Goal: Task Accomplishment & Management: Complete application form

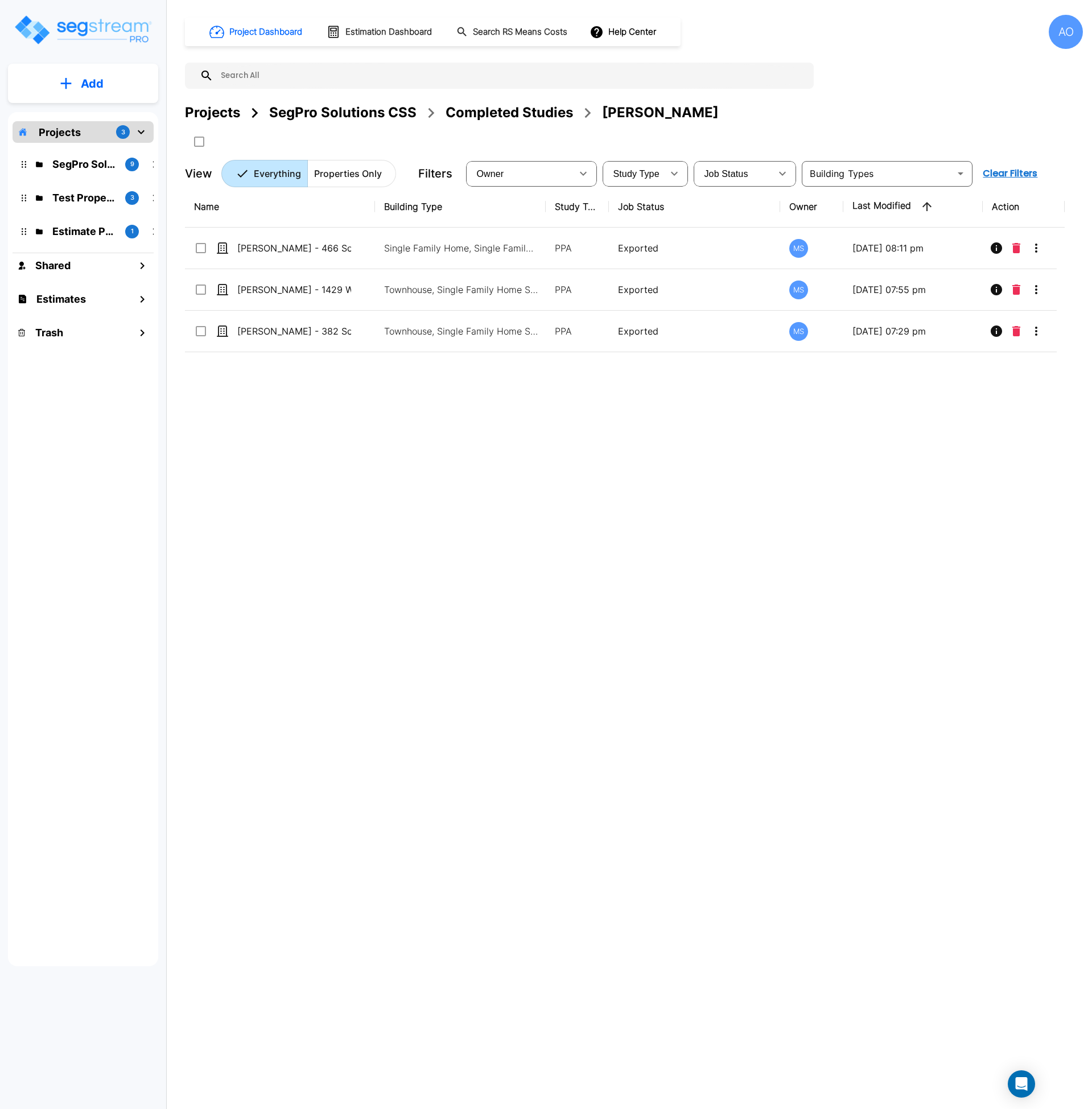
click at [320, 112] on div "SegPro Solutions CSS" at bounding box center [343, 113] width 147 height 21
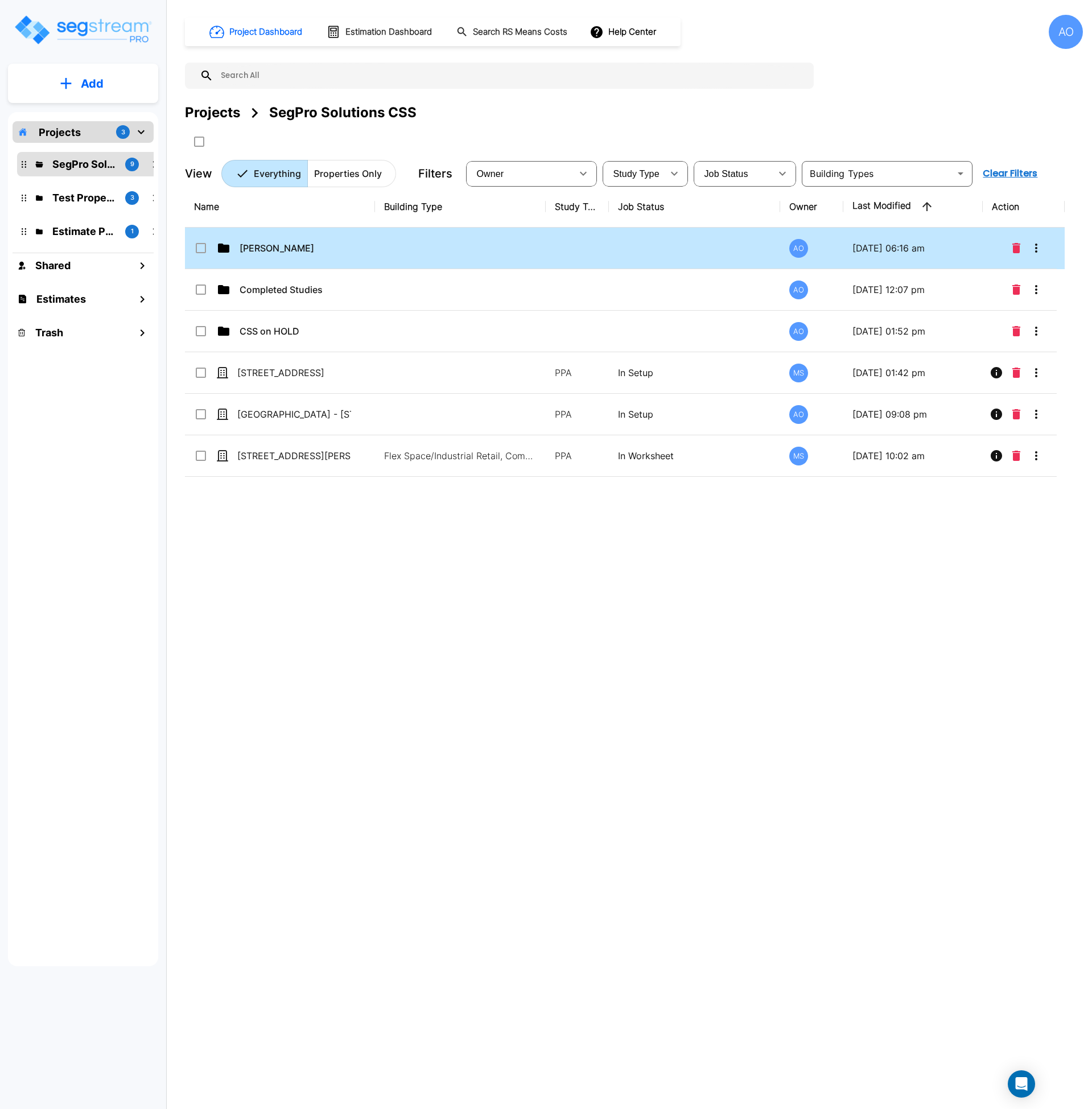
click at [250, 251] on p "Anjalie" at bounding box center [297, 248] width 114 height 14
click at [251, 251] on p "Anjalie" at bounding box center [297, 248] width 114 height 14
checkbox input "false"
click at [251, 251] on p "Anjalie" at bounding box center [297, 248] width 114 height 14
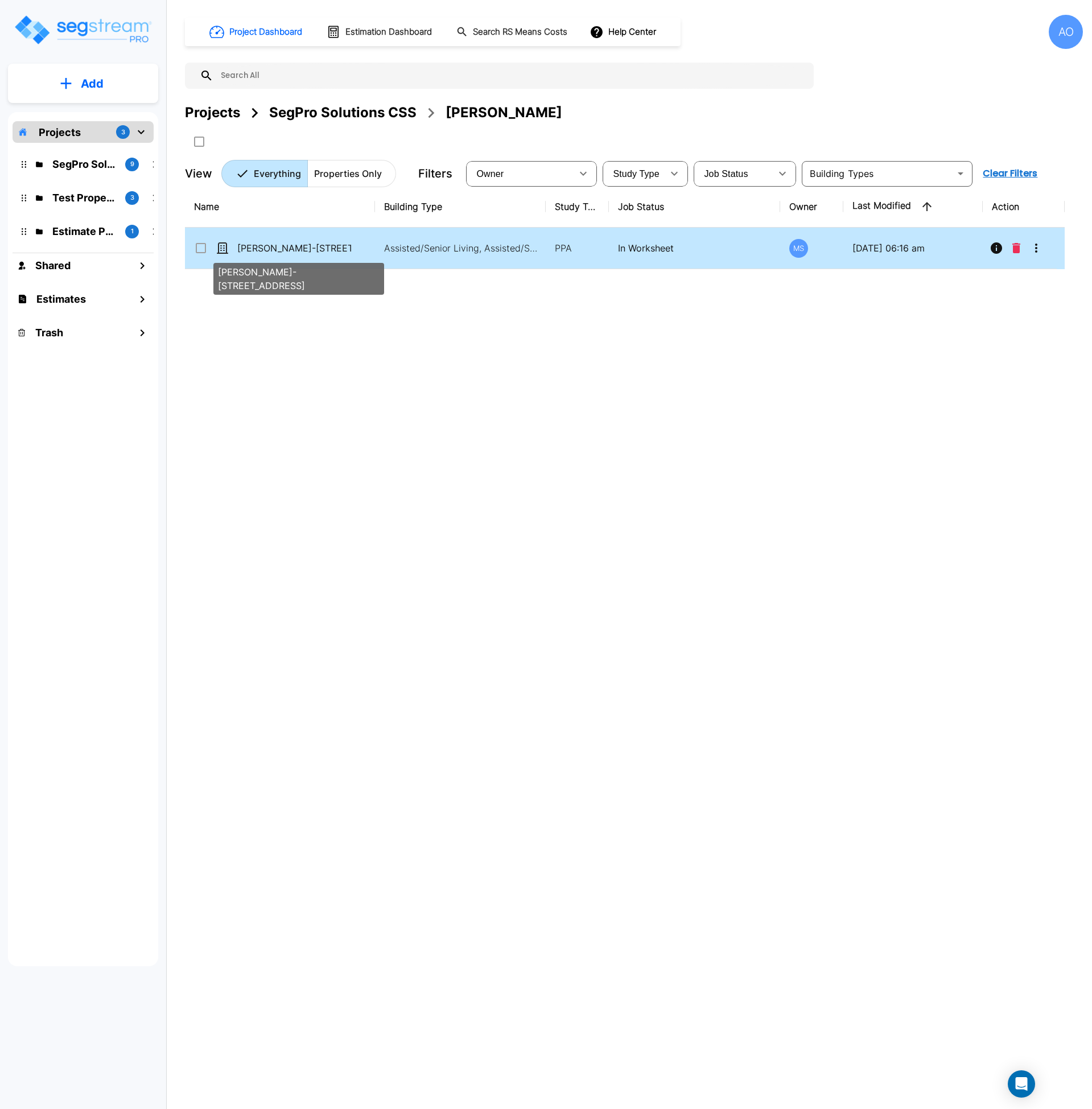
click at [271, 248] on p "[PERSON_NAME]-[STREET_ADDRESS]" at bounding box center [294, 248] width 114 height 14
checkbox input "true"
click at [271, 248] on p "[PERSON_NAME]-[STREET_ADDRESS]" at bounding box center [294, 248] width 114 height 14
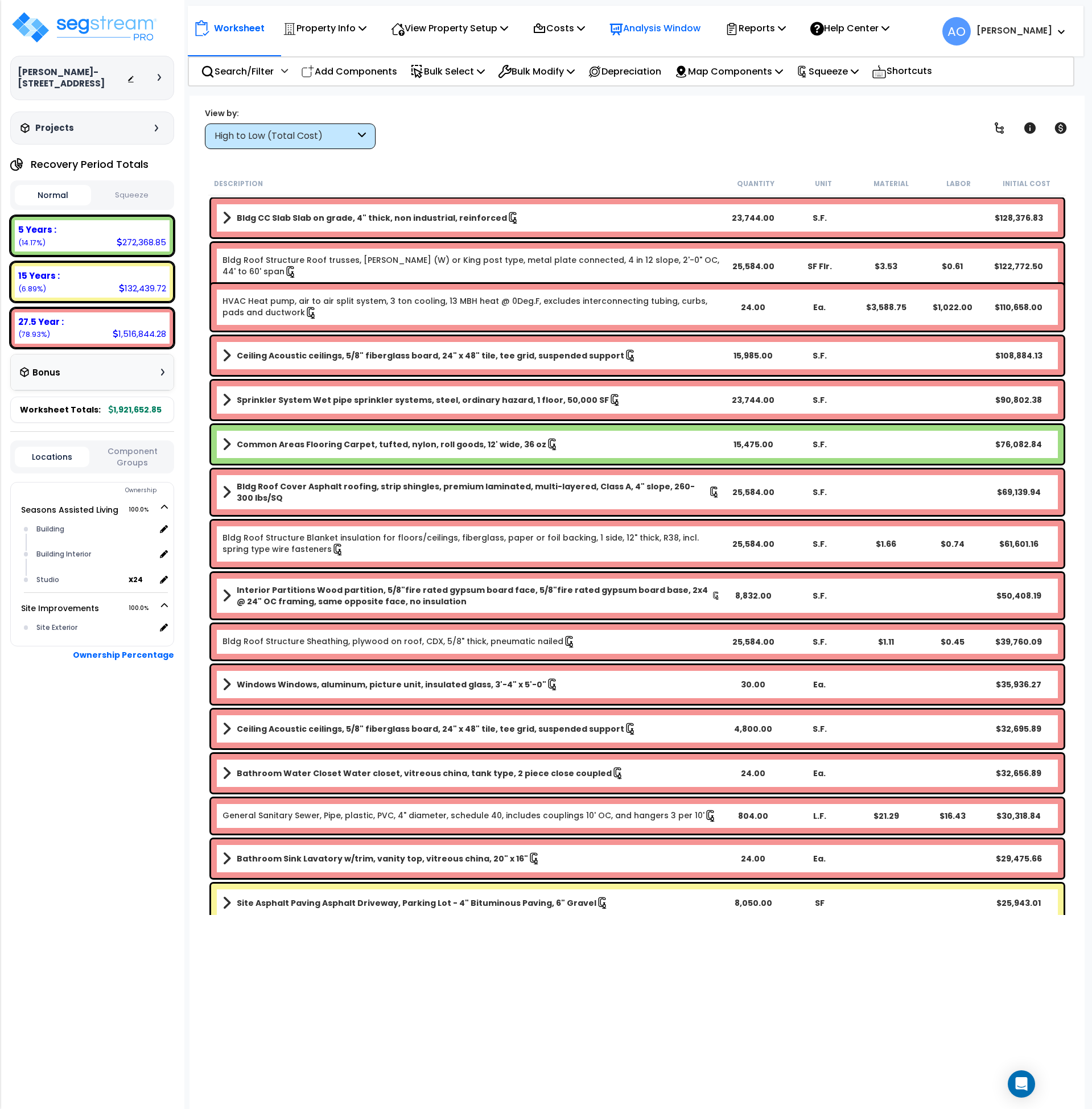
click at [664, 30] on p "Analysis Window" at bounding box center [655, 28] width 91 height 16
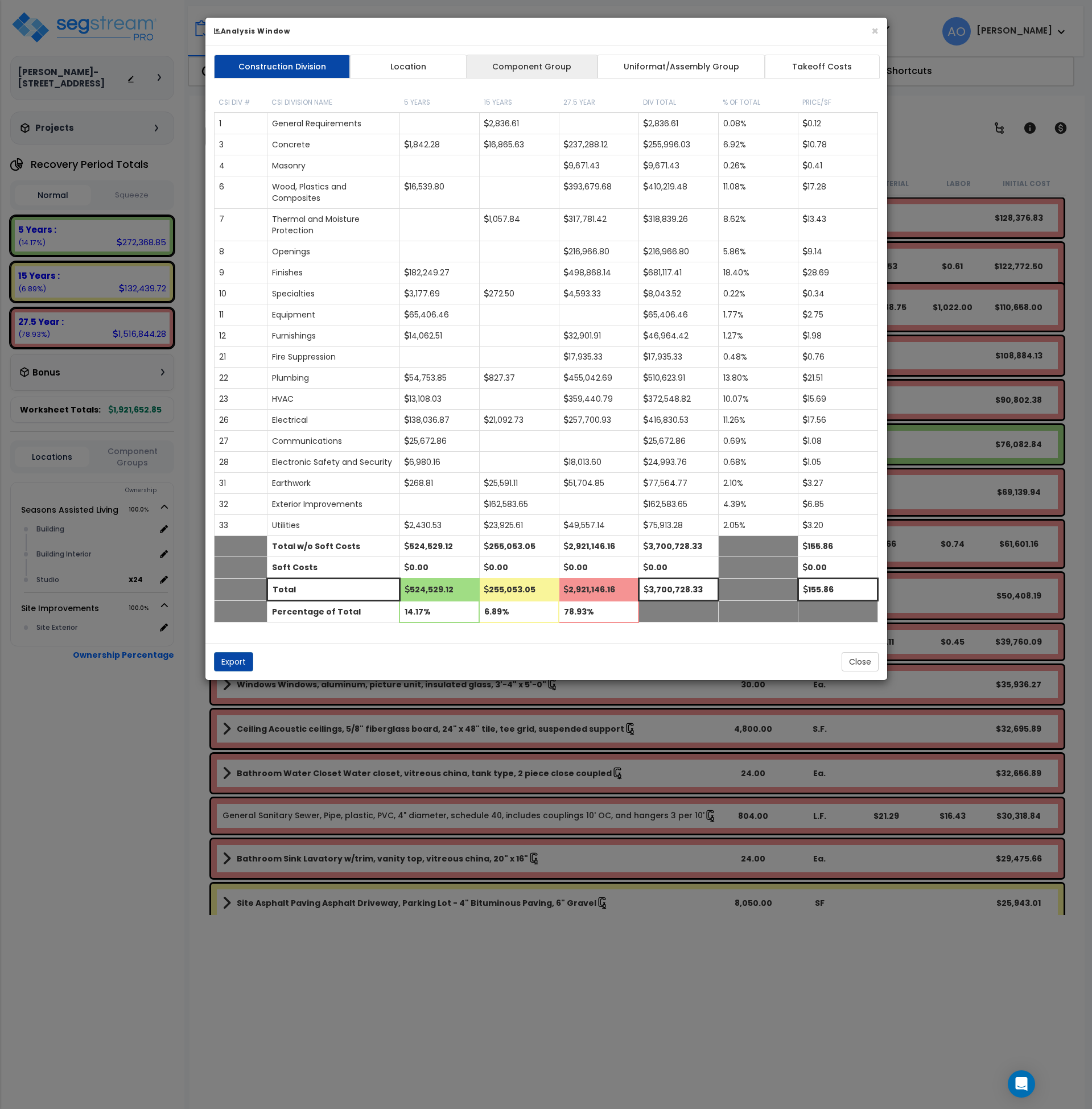
click at [548, 71] on link "Component Group" at bounding box center [532, 67] width 132 height 24
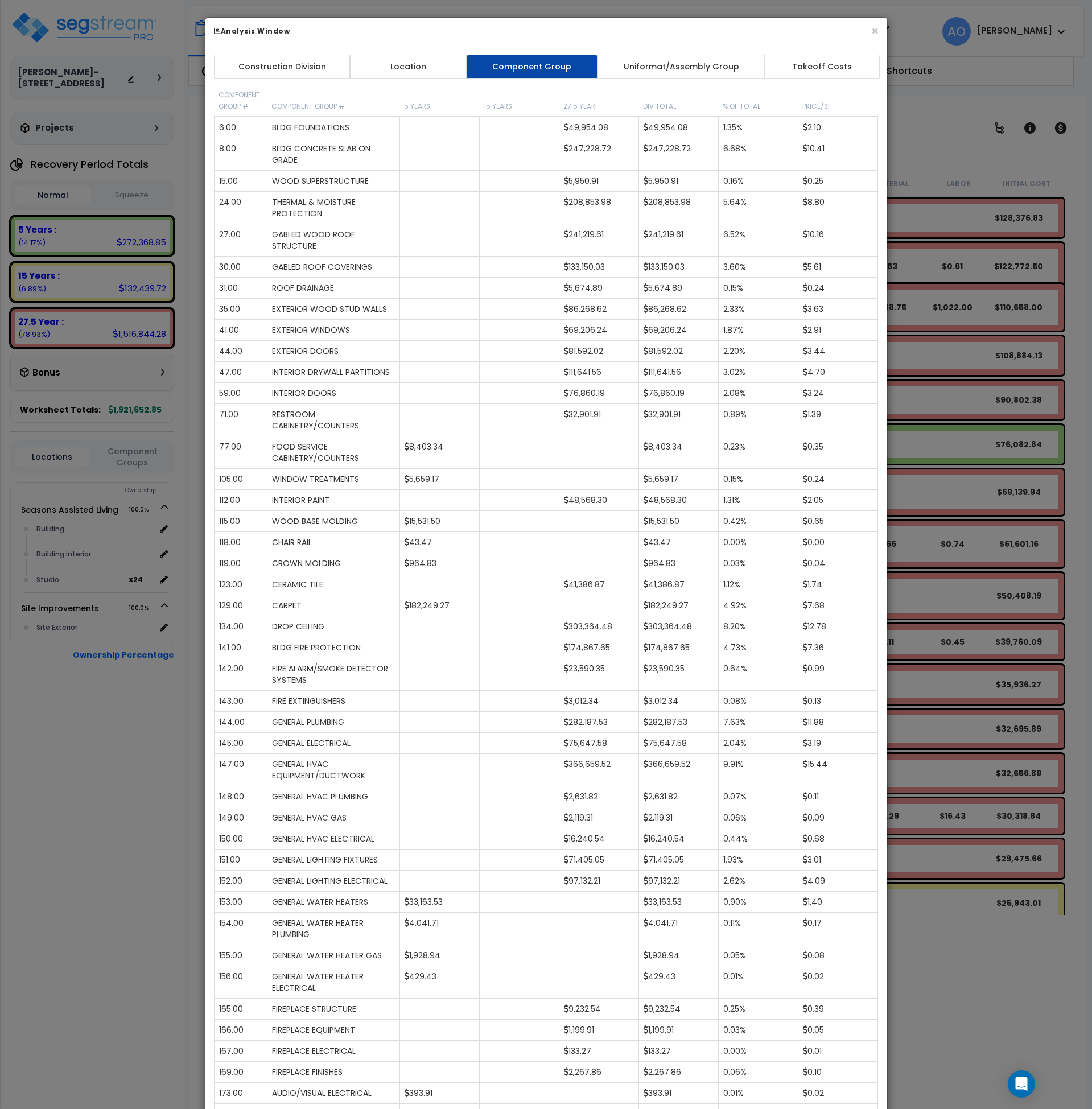
click at [153, 821] on div "× Analysis Window Construction Division Location Component Group Uniformat/Asse…" at bounding box center [546, 554] width 1092 height 1109
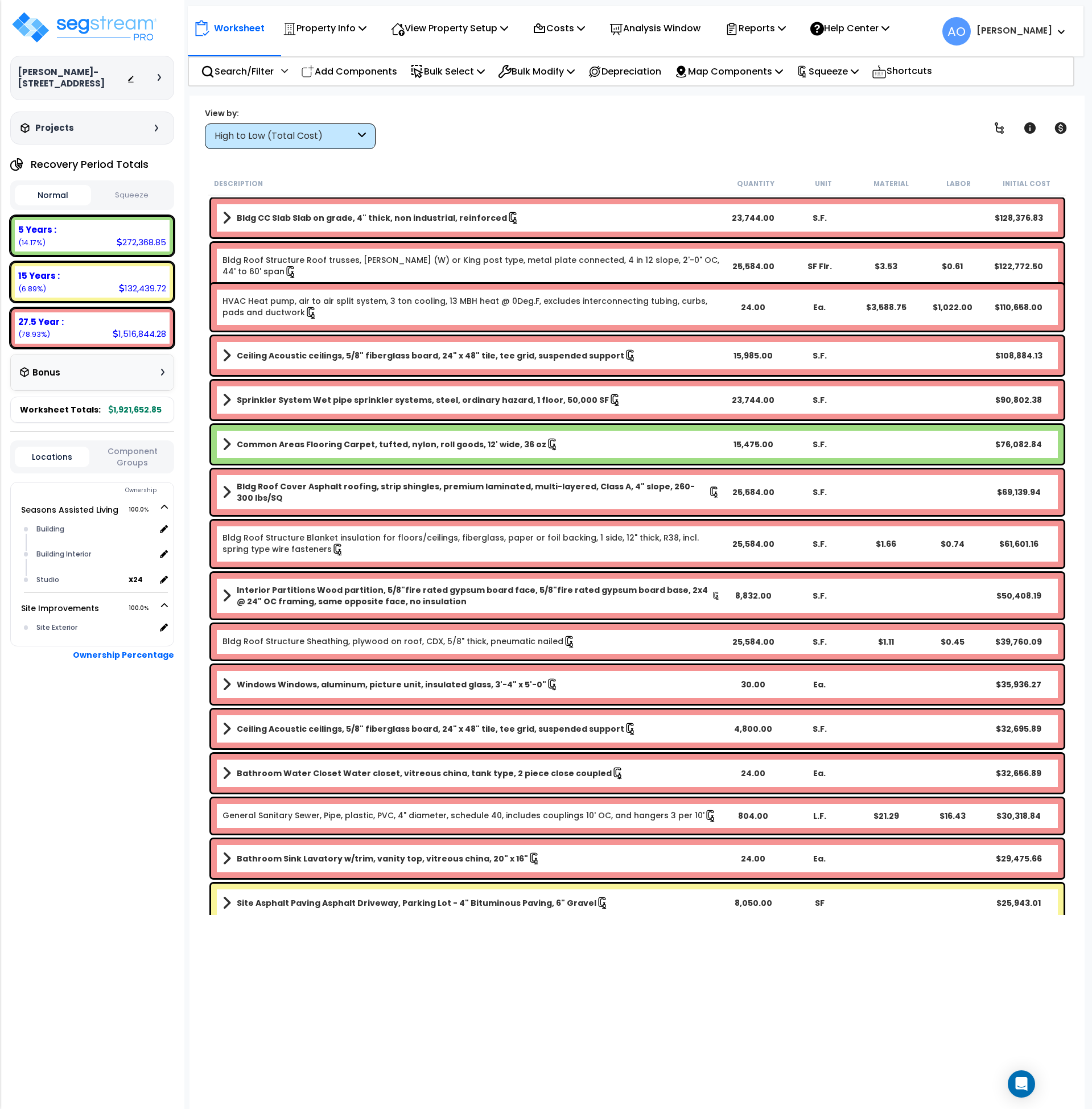
click at [123, 191] on button "Squeeze" at bounding box center [131, 196] width 76 height 20
click at [366, 31] on p "View Property Setup" at bounding box center [325, 28] width 84 height 16
click at [448, 75] on link "View Questionnaire" at bounding box center [441, 78] width 113 height 23
click at [309, 32] on p "Property Info" at bounding box center [325, 28] width 84 height 16
click at [318, 51] on link "Property Setup" at bounding box center [333, 54] width 113 height 23
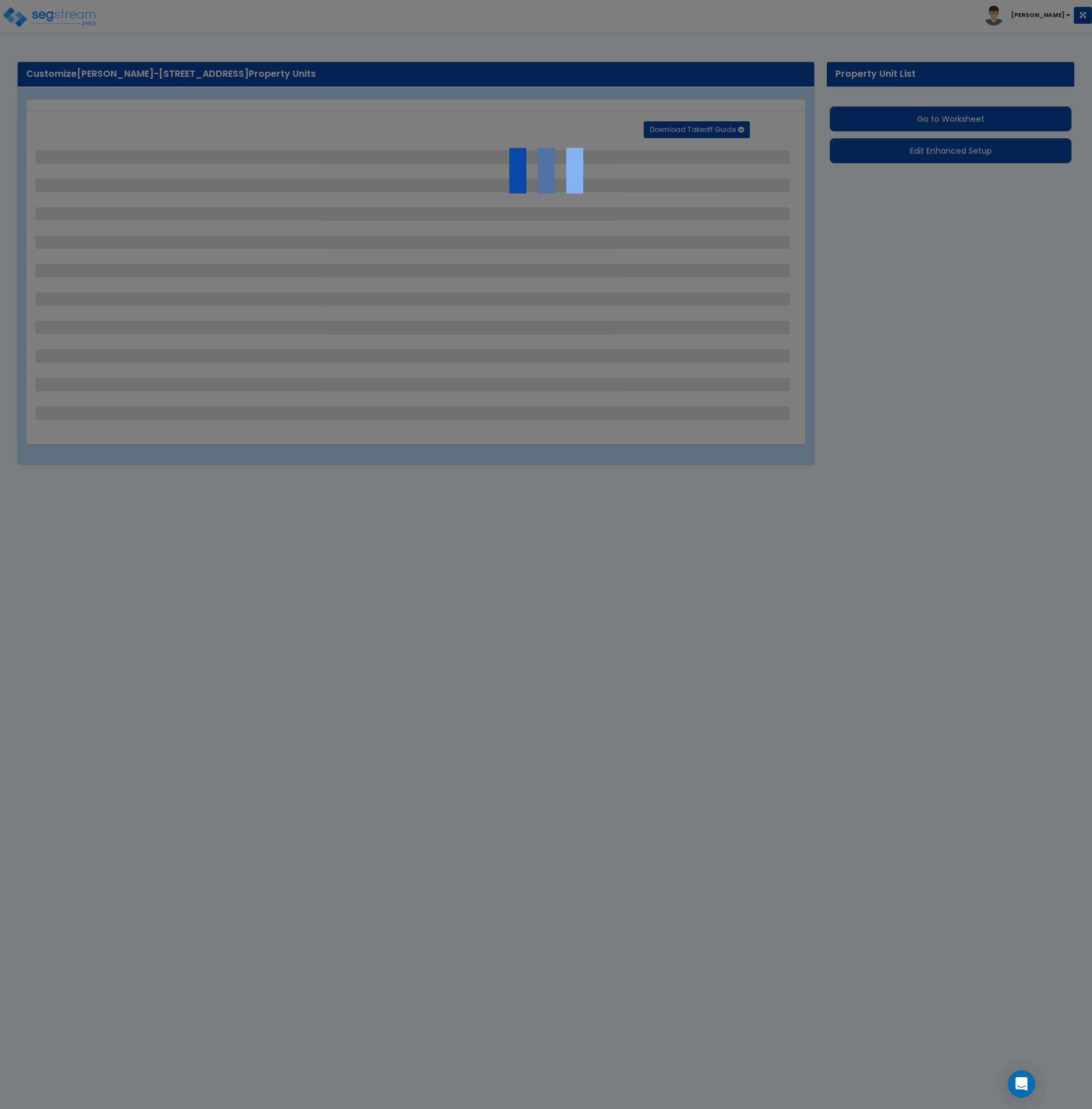
select select "2"
select select "1"
select select "2"
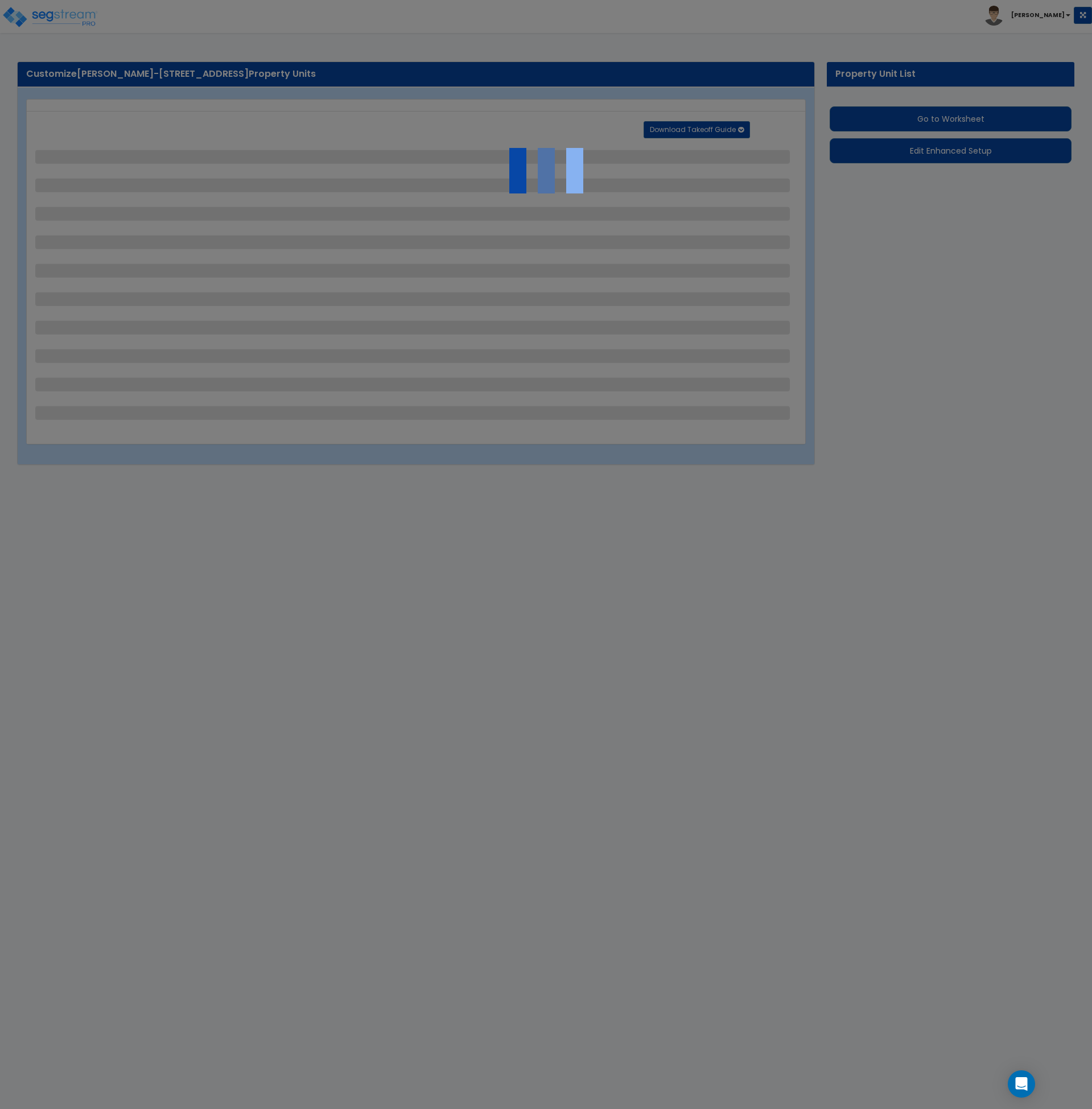
select select "1"
select select "4"
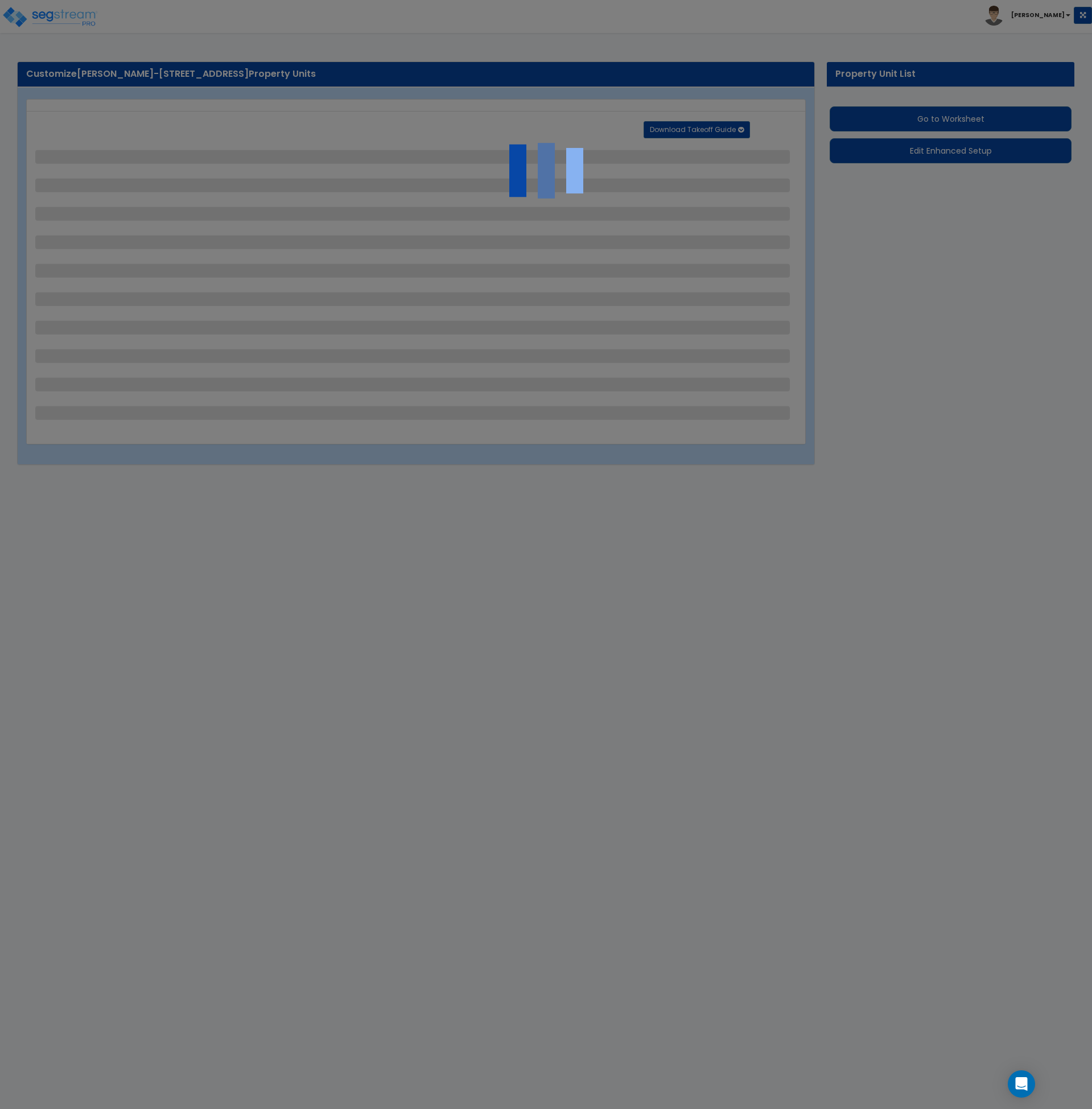
select select "1"
select select "3"
select select "2"
select select "3"
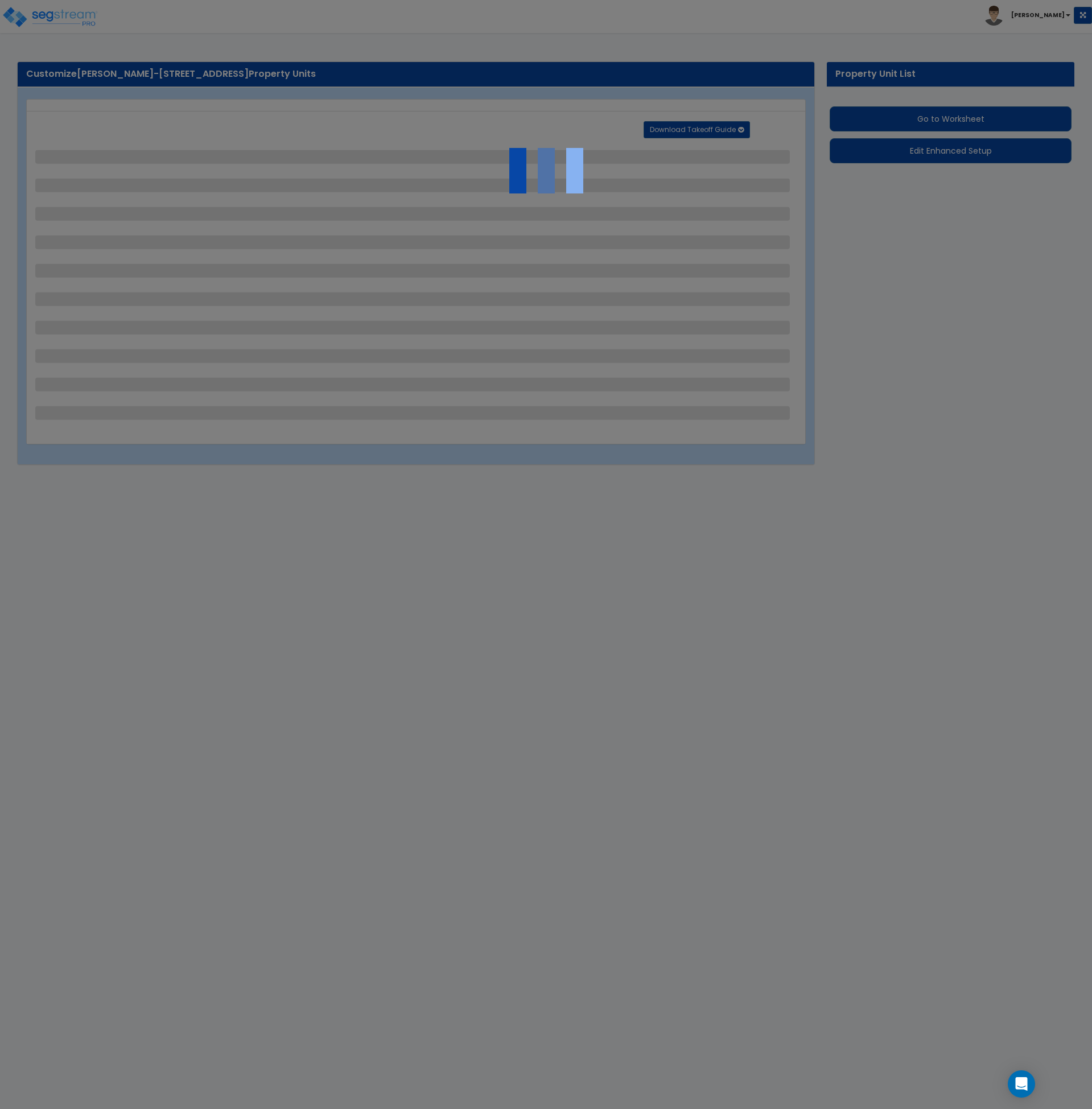
select select "1"
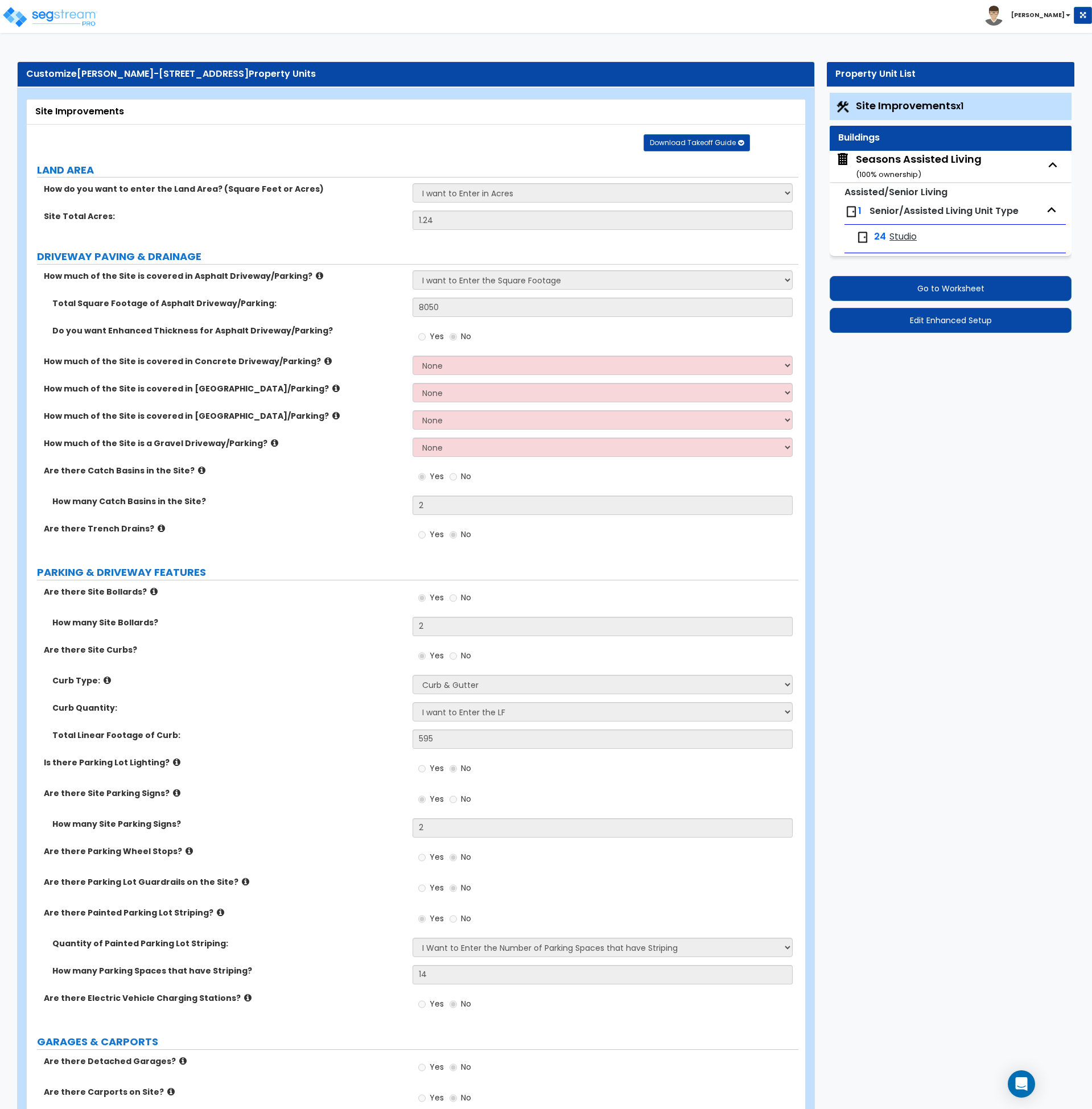
click at [905, 153] on div "Seasons Assisted Living ( 100 % ownership)" at bounding box center [919, 166] width 126 height 29
select select "2"
select select "7"
select select "2"
select select "4"
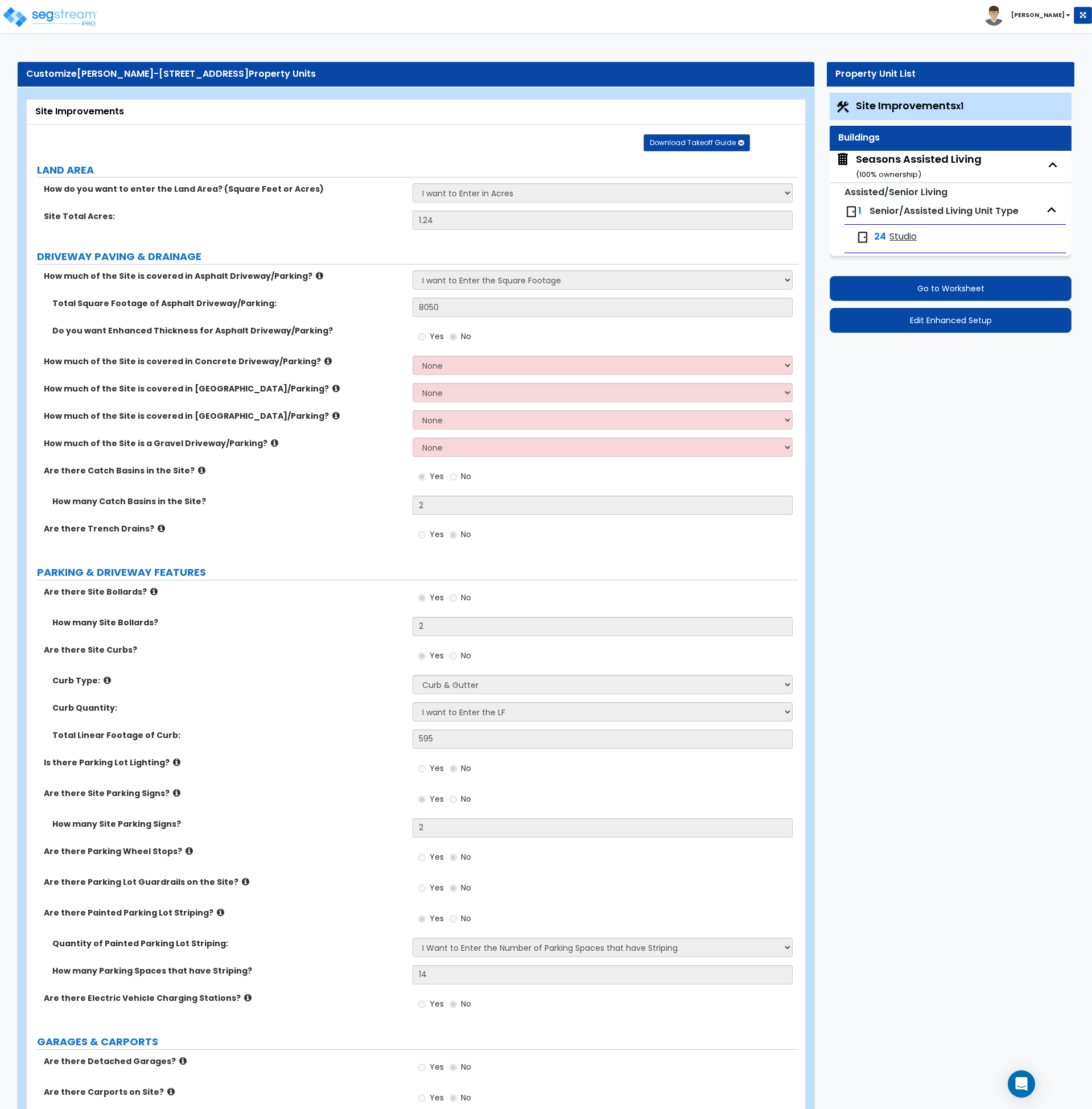
select select "4"
select select "1"
select select "2"
select select "1"
select select "2"
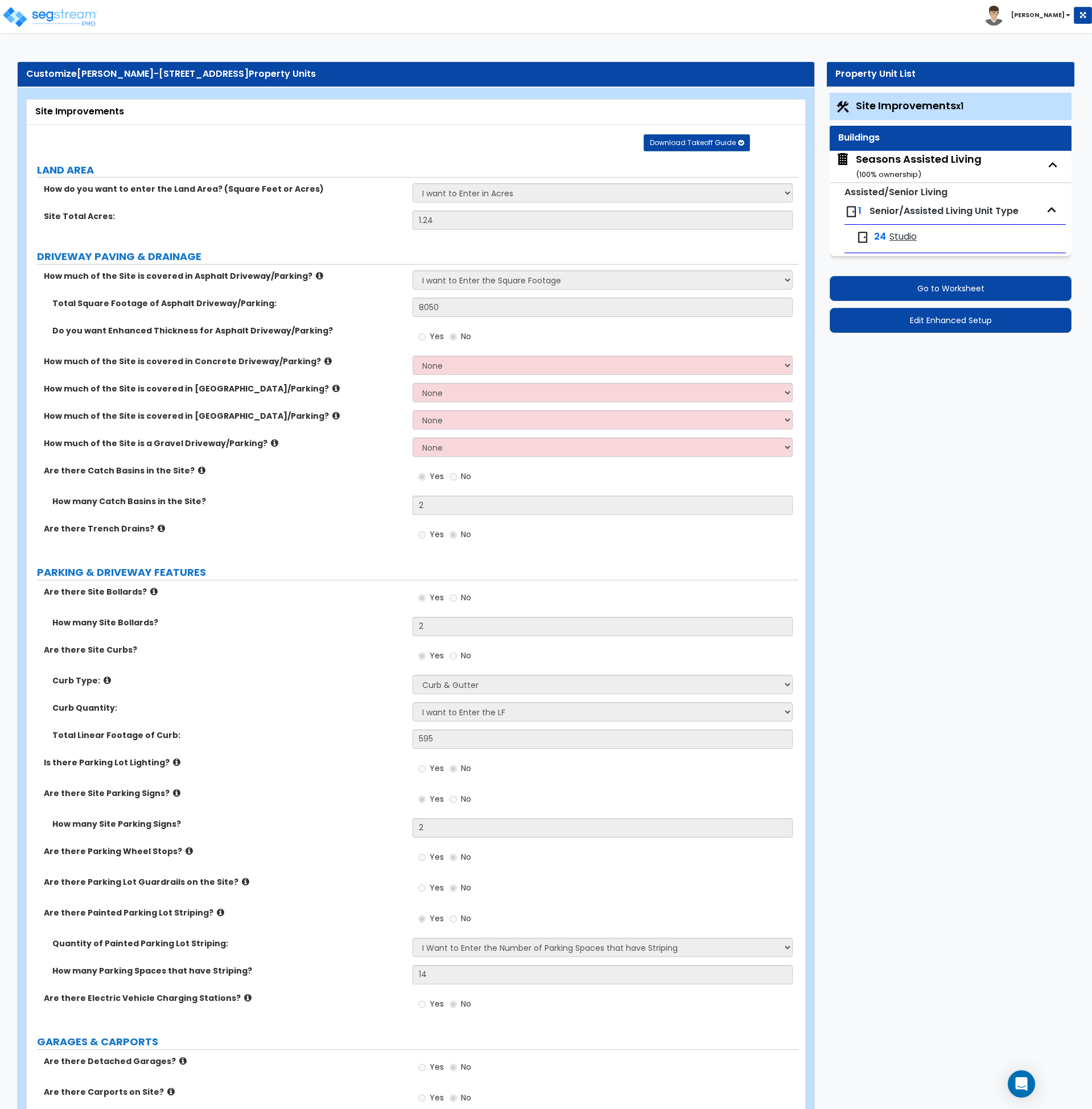
select select "1"
select select "2"
select select "7"
select select "1"
select select "2"
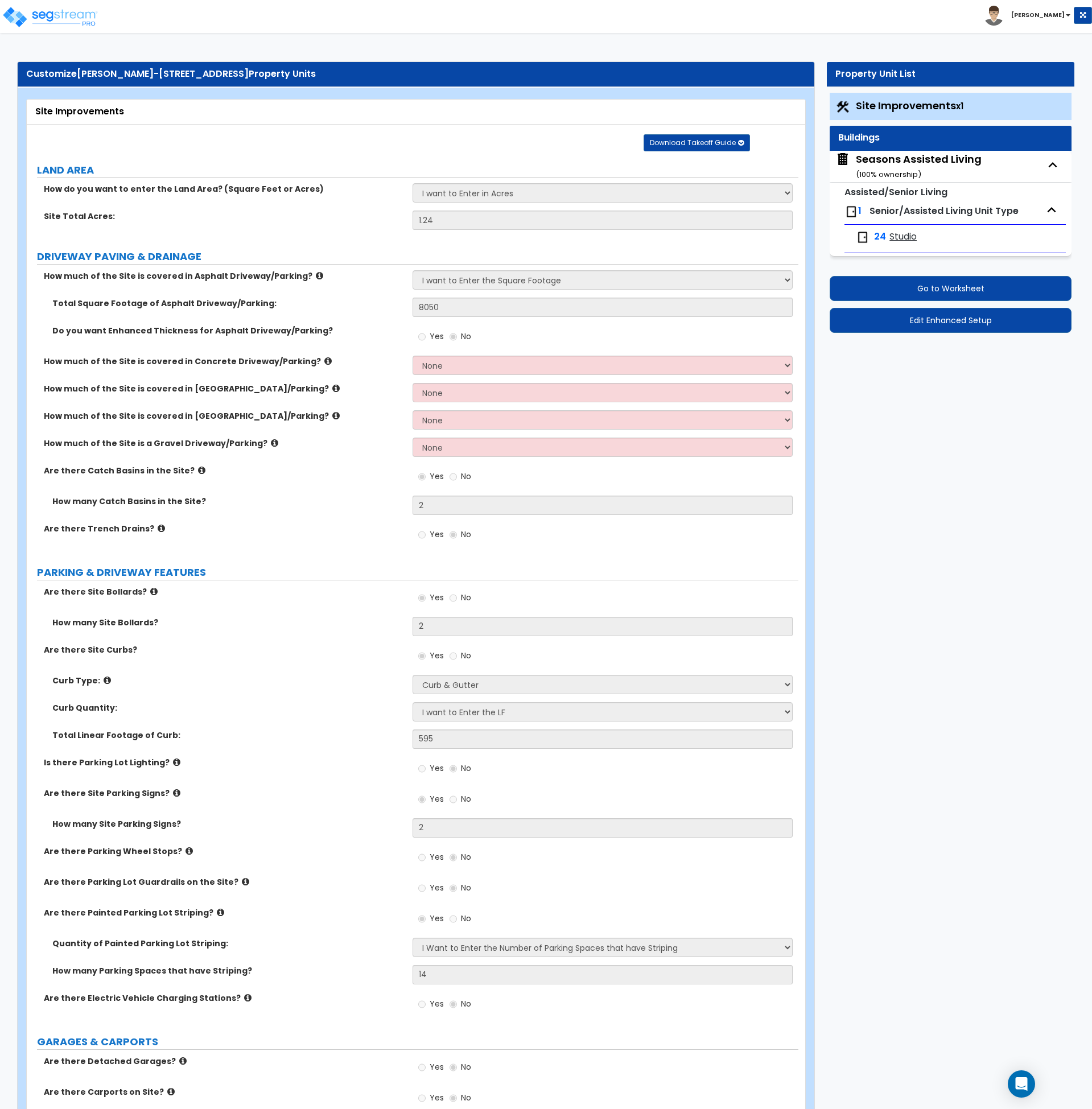
select select "3"
select select "5"
select select "1"
select select "5"
select select "1"
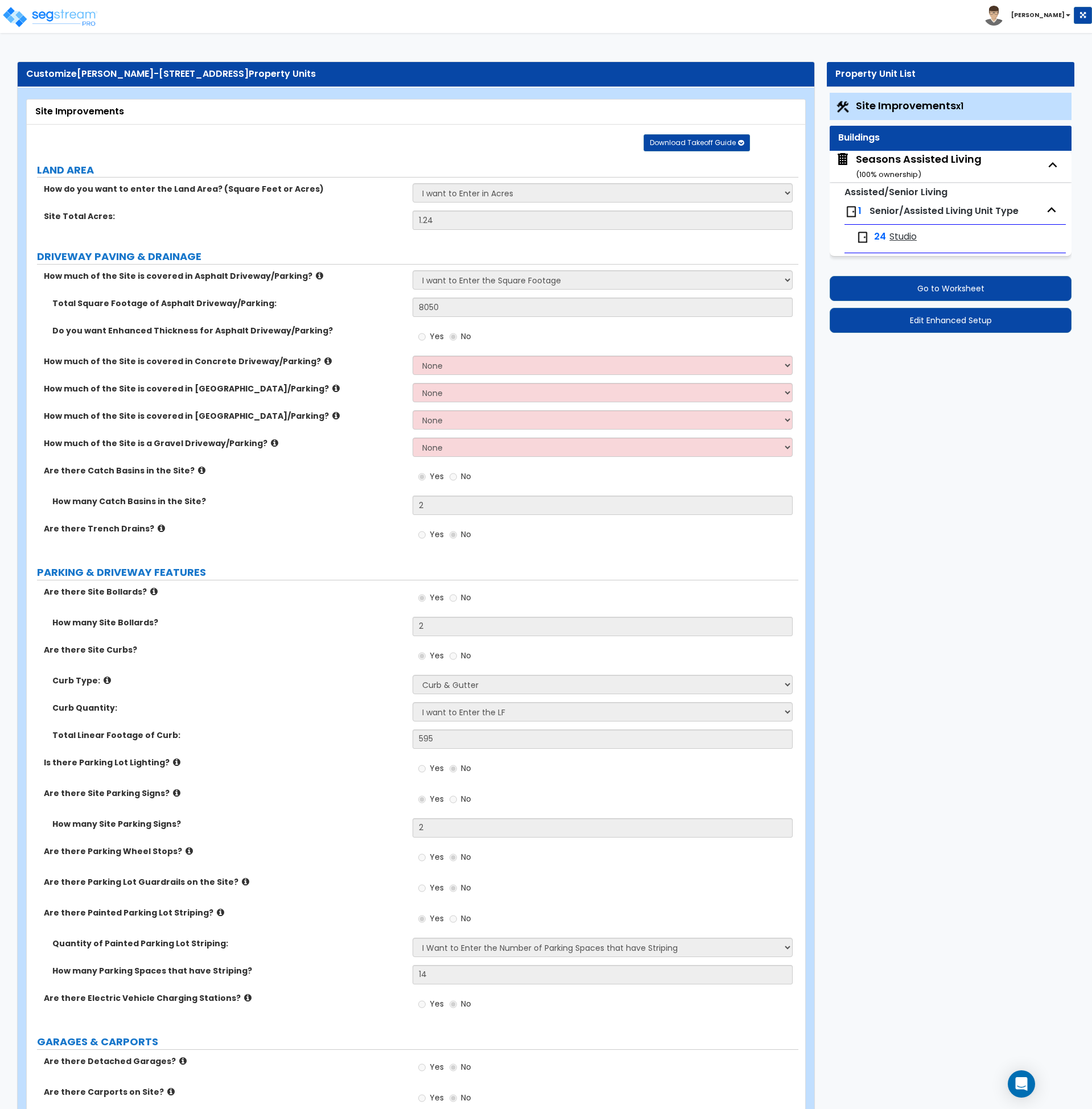
select select "1"
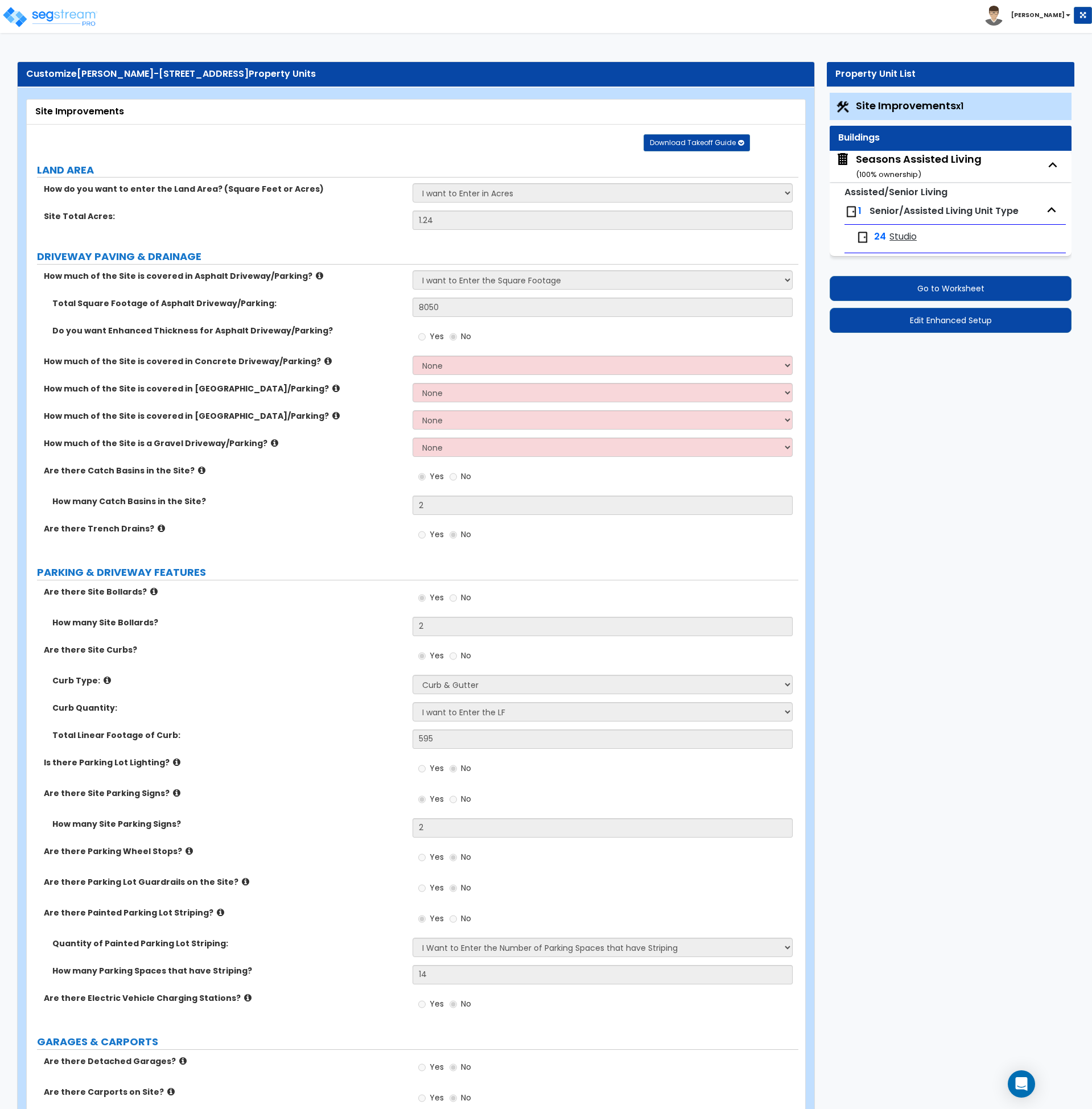
select select "1"
select select "5"
select select "1"
select select "4"
select select "2"
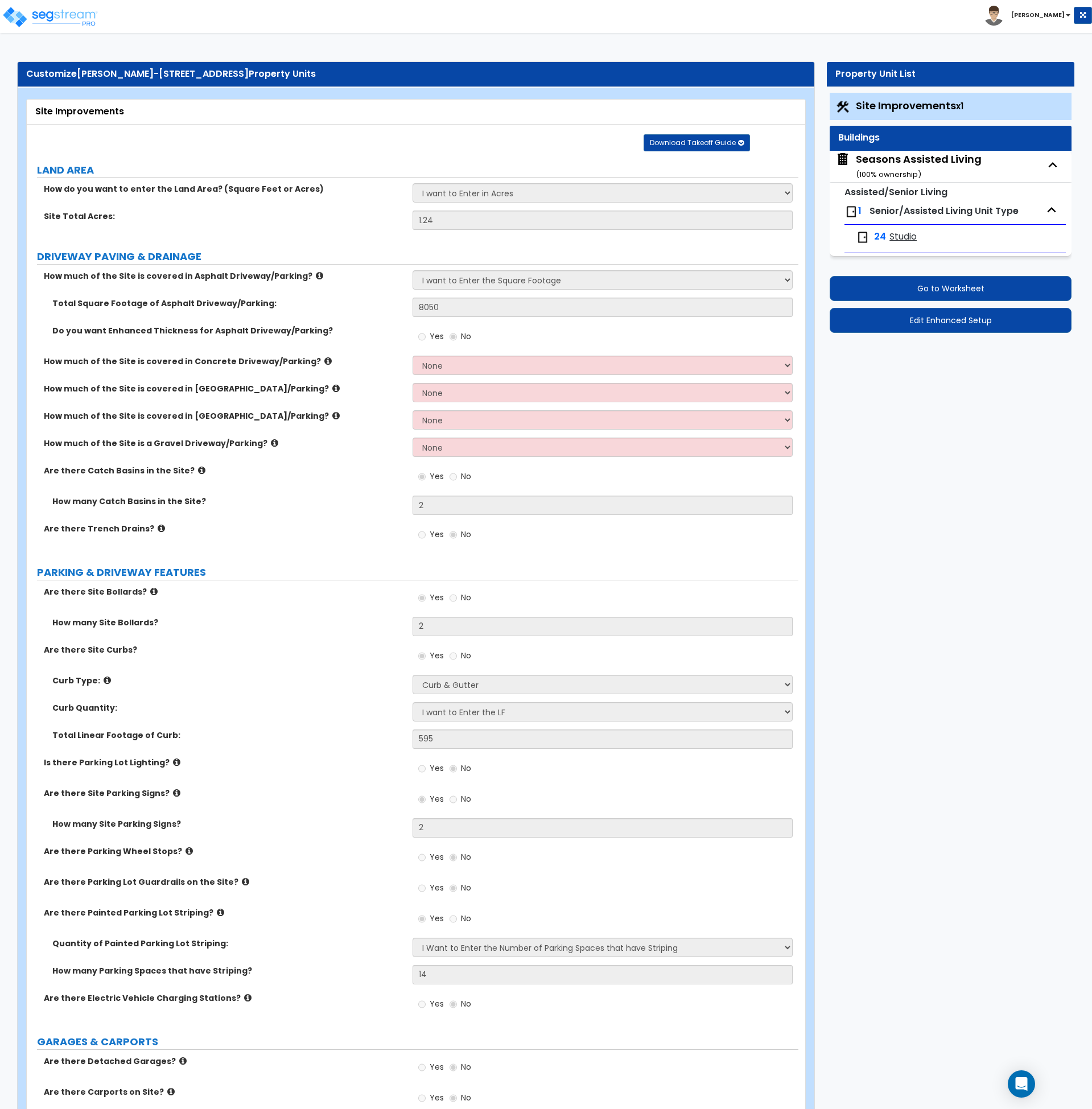
select select "2"
select select "5"
select select "2"
select select "3"
select select "2"
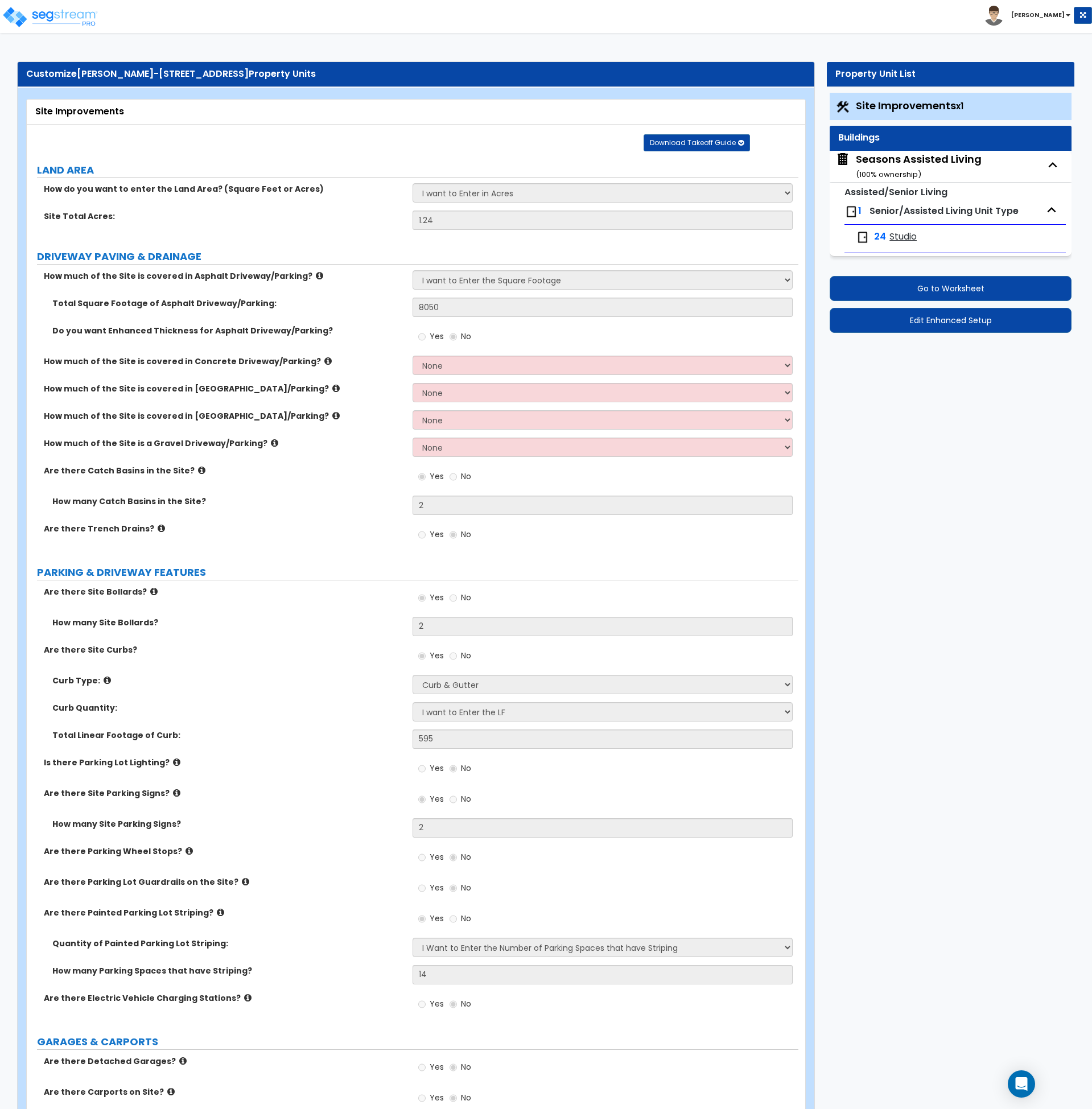
select select "2"
select select "1"
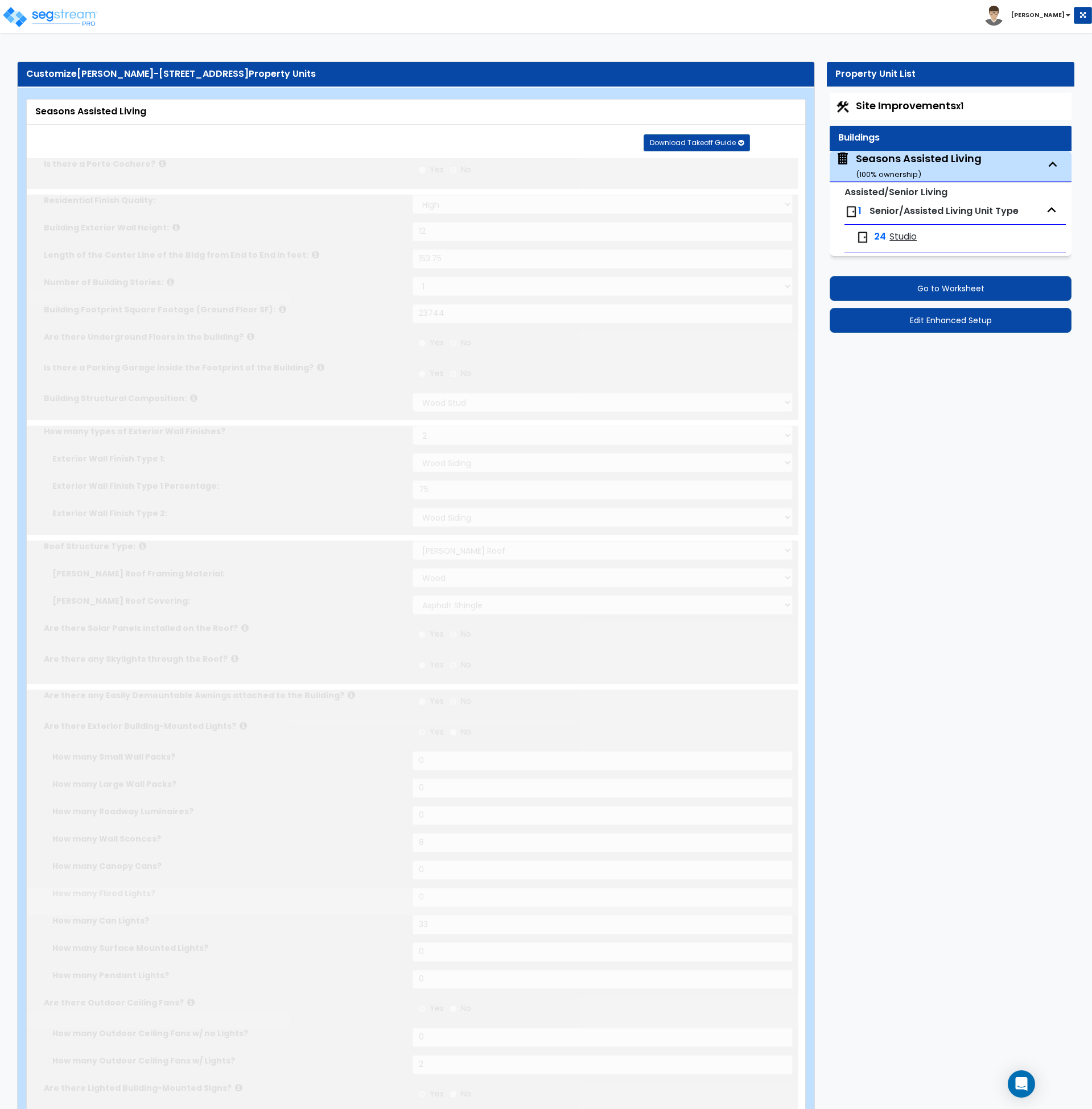
radio input "true"
select select "2"
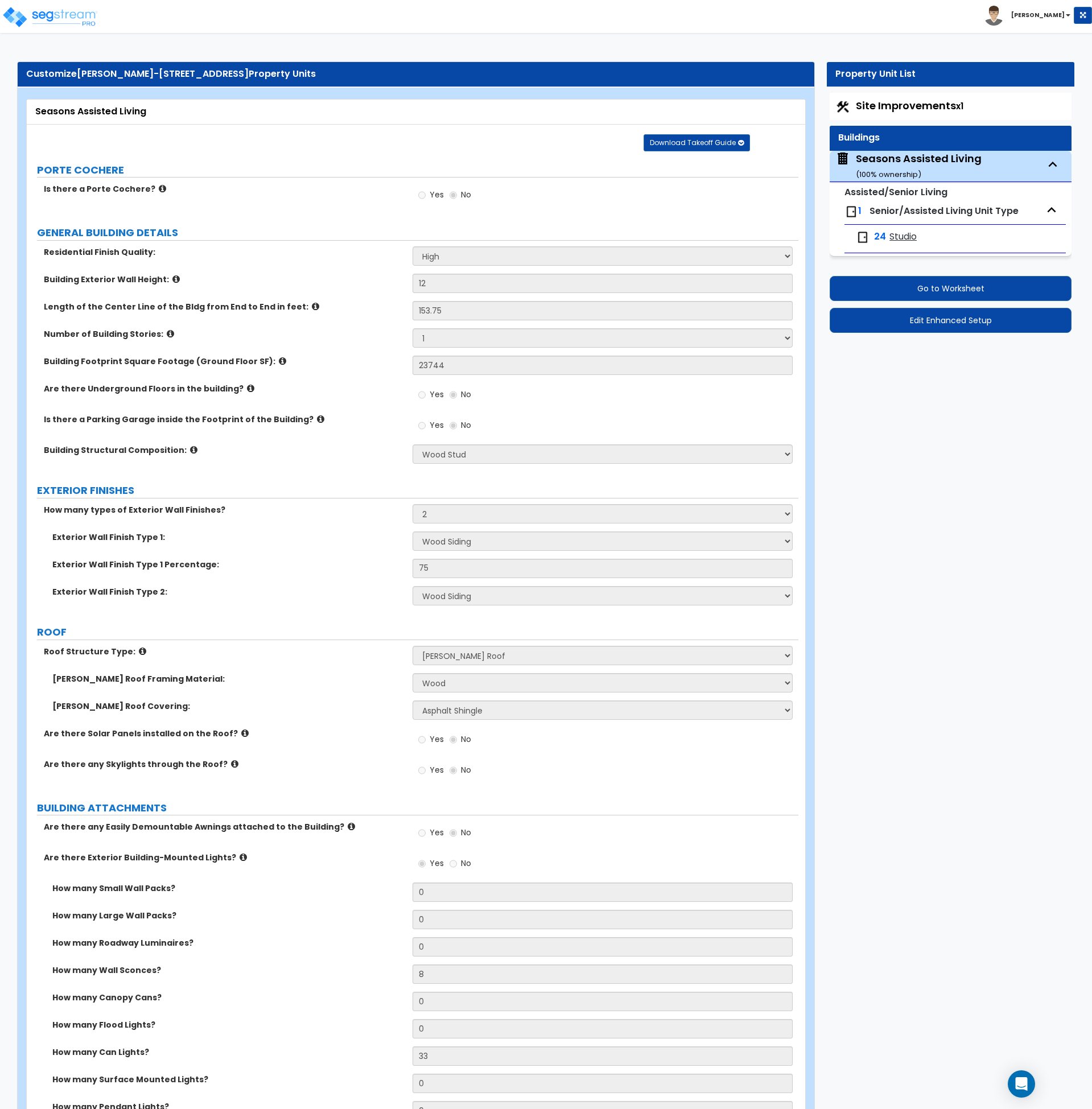
click at [340, 461] on div "Building Structural Composition: Please Choose One Reinforced Concrete Structur…" at bounding box center [412, 458] width 772 height 27
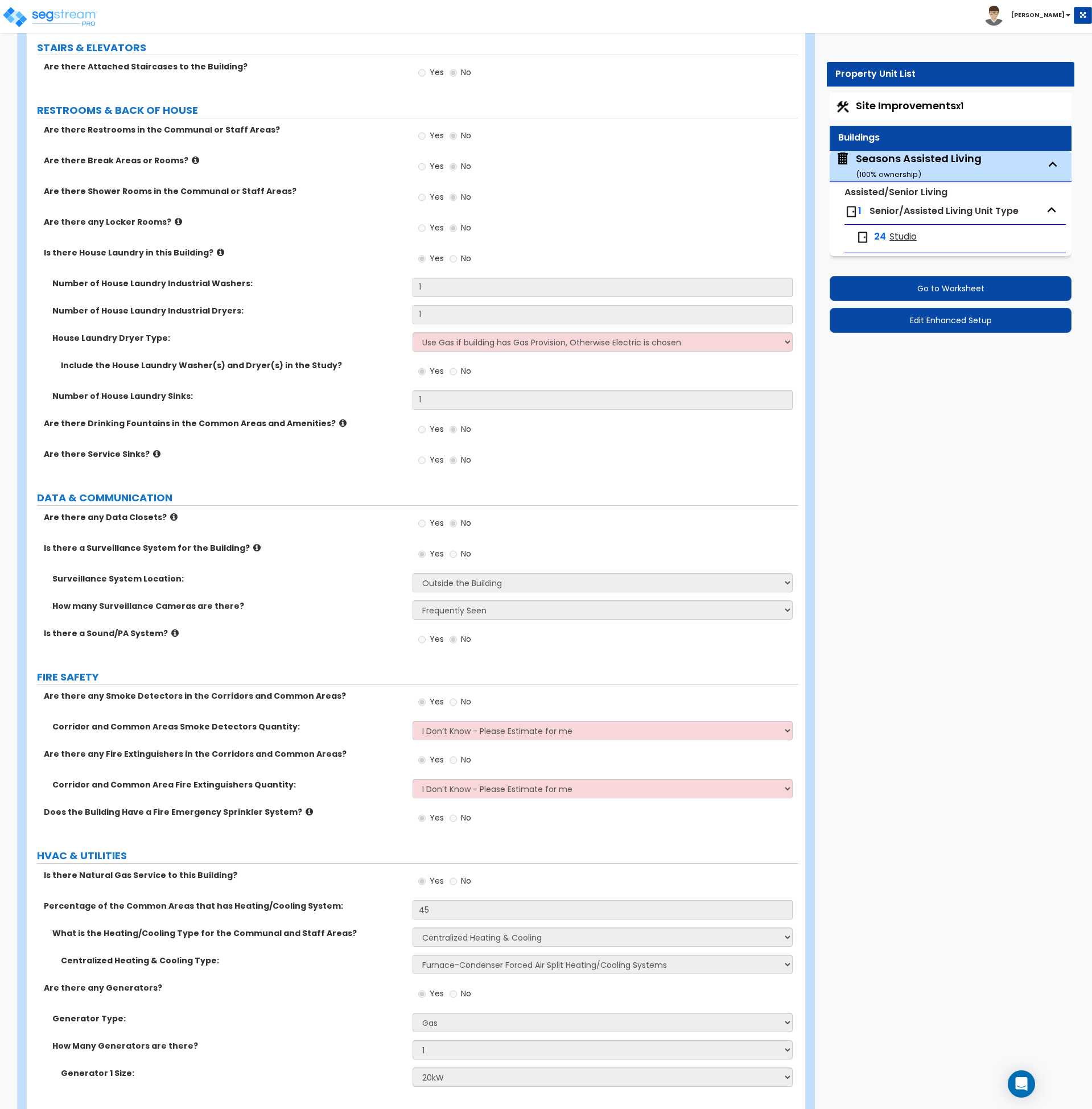
scroll to position [5015, 0]
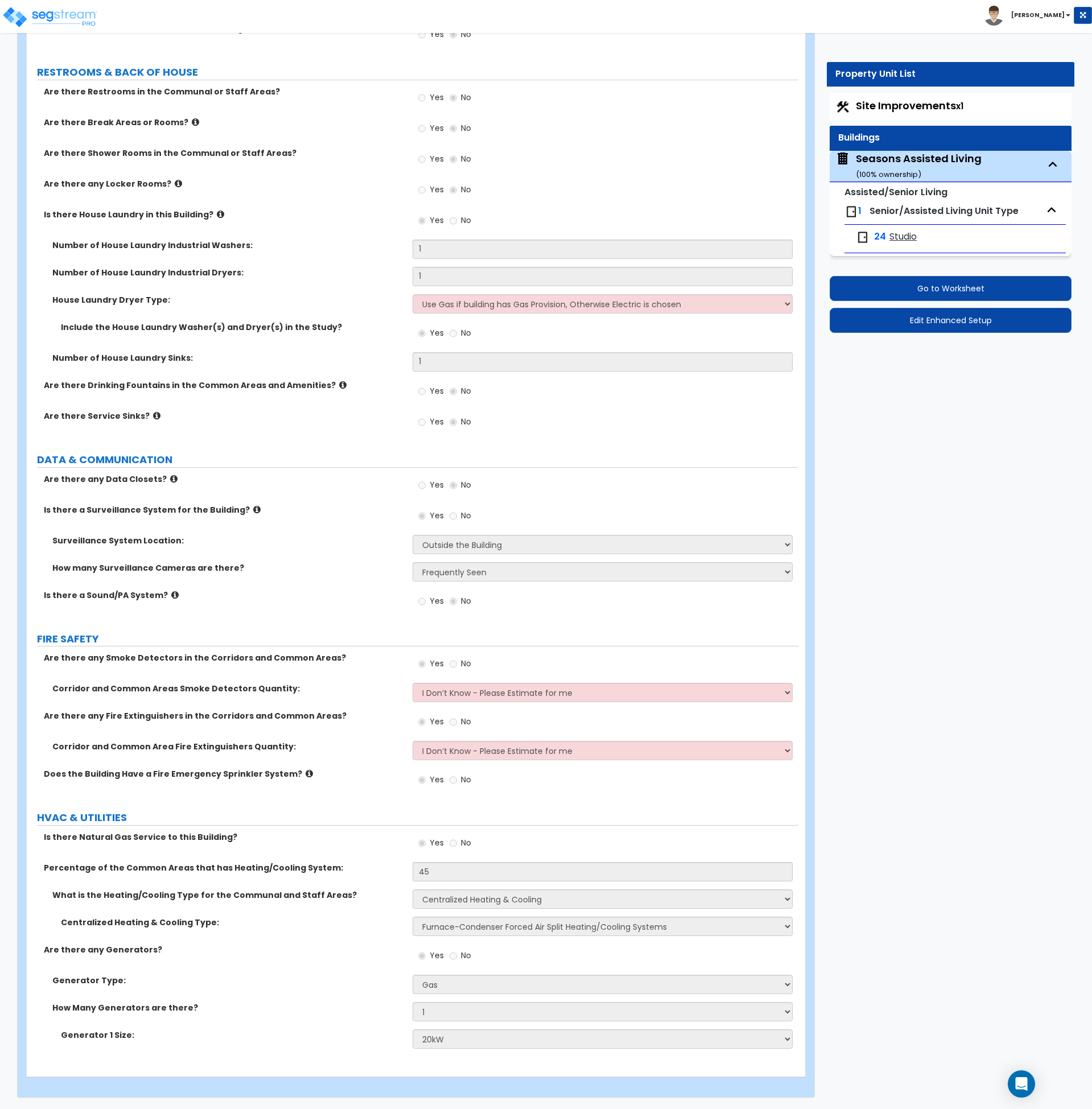
click at [910, 232] on span "Studio" at bounding box center [903, 237] width 27 height 13
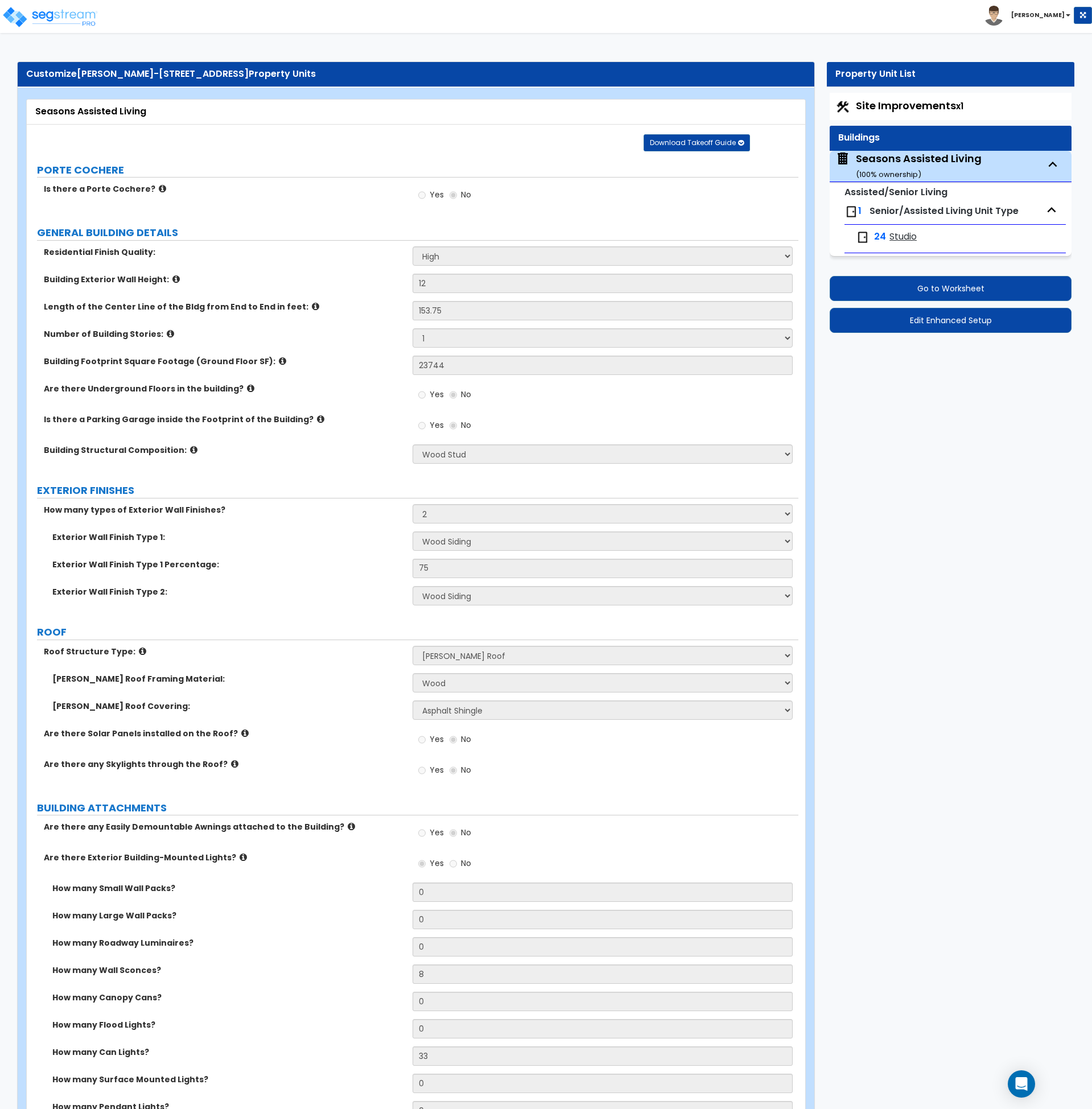
select select "1"
select select "3"
select select "5"
select select "1"
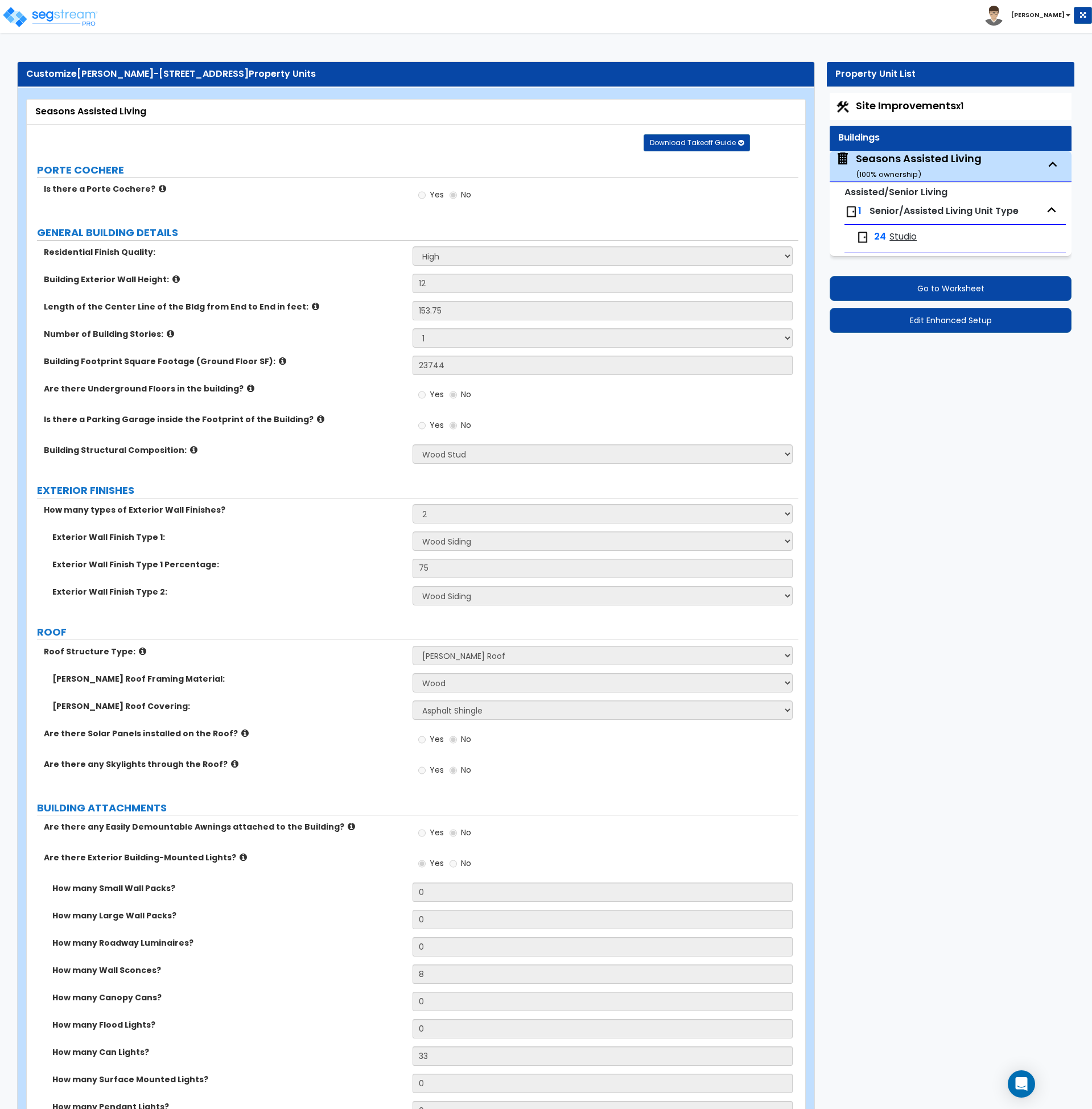
select select "1"
select select "7"
select select "1"
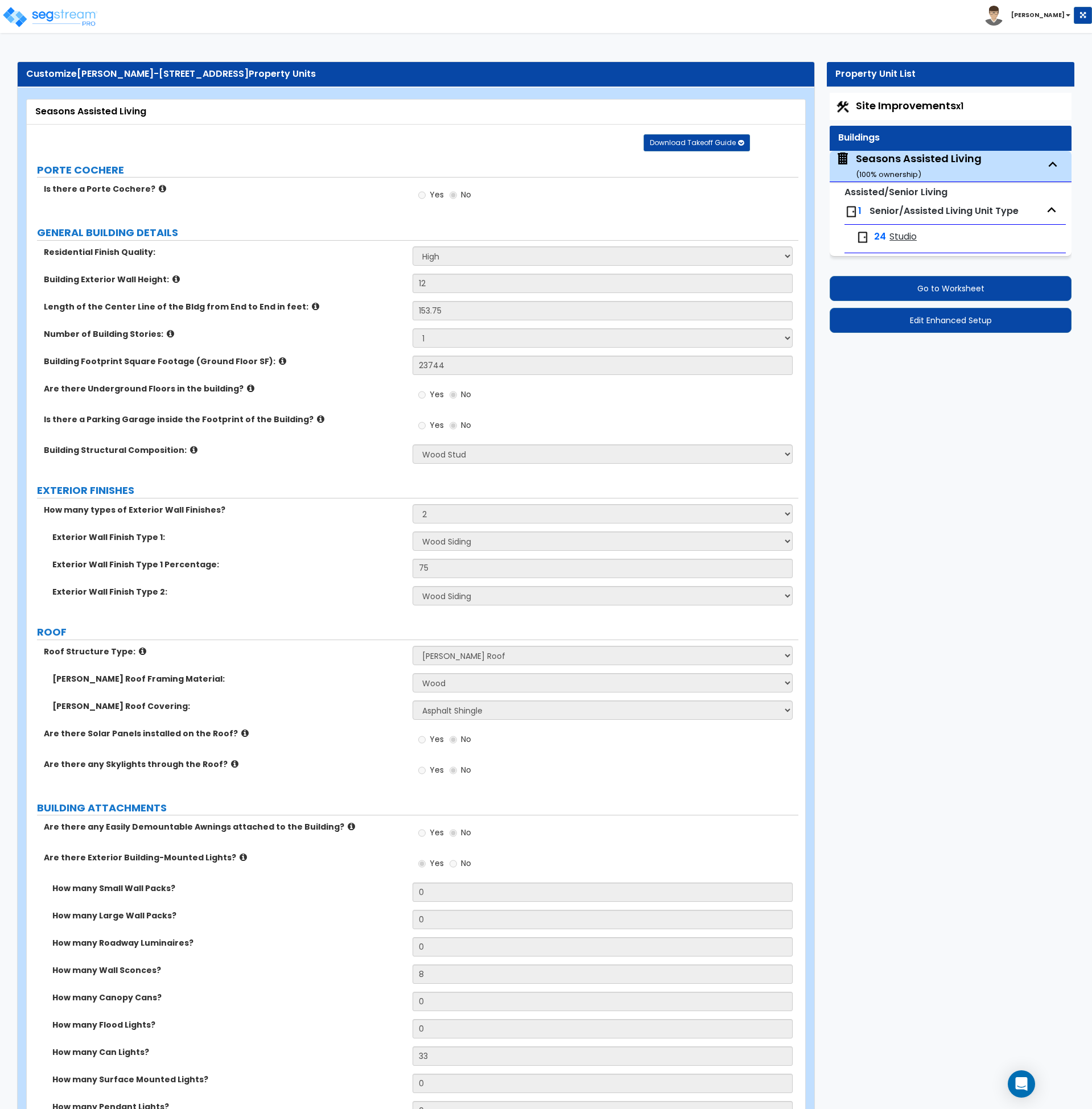
select select "1"
select select "2"
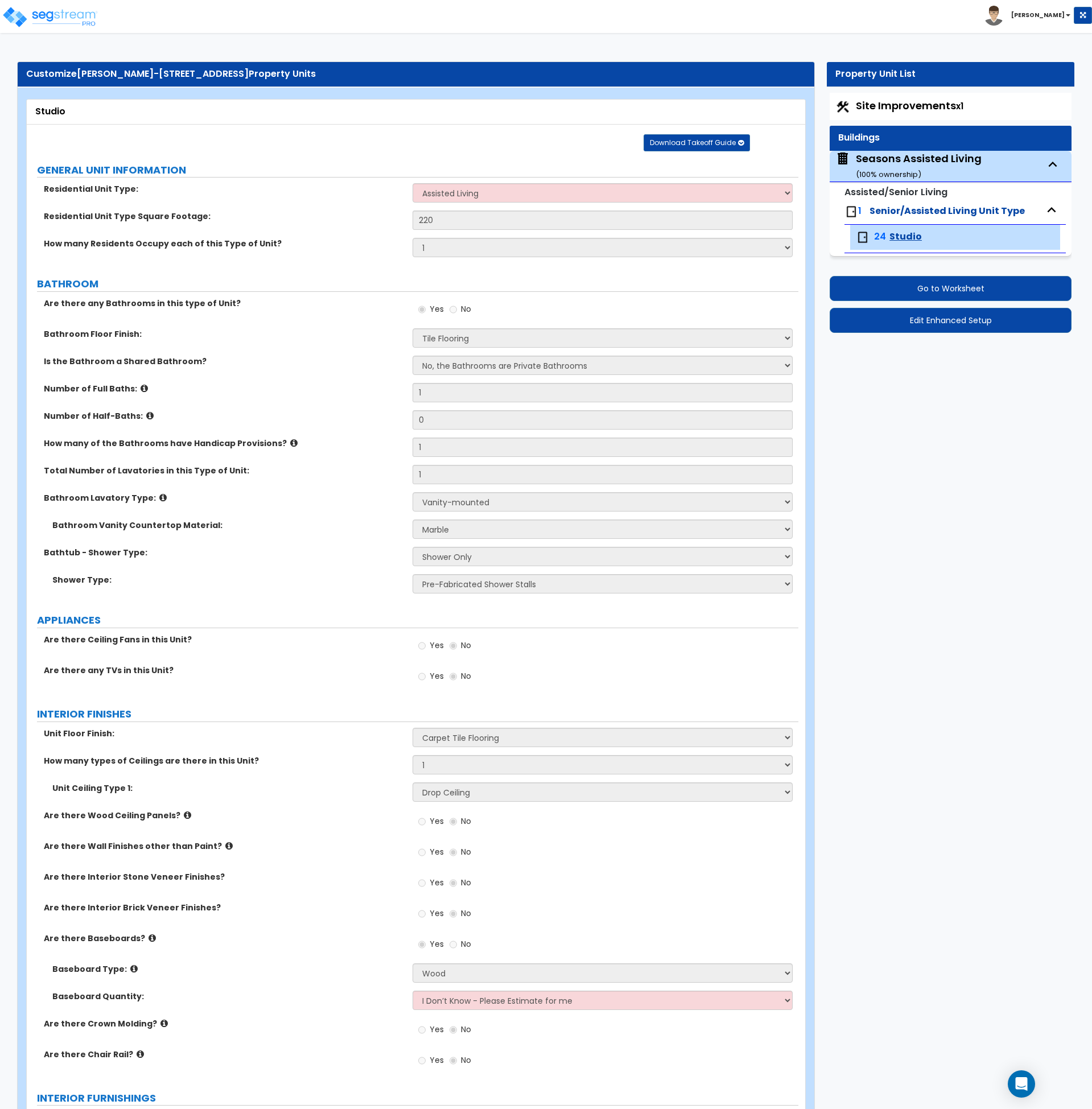
click at [159, 498] on icon at bounding box center [163, 498] width 7 height 8
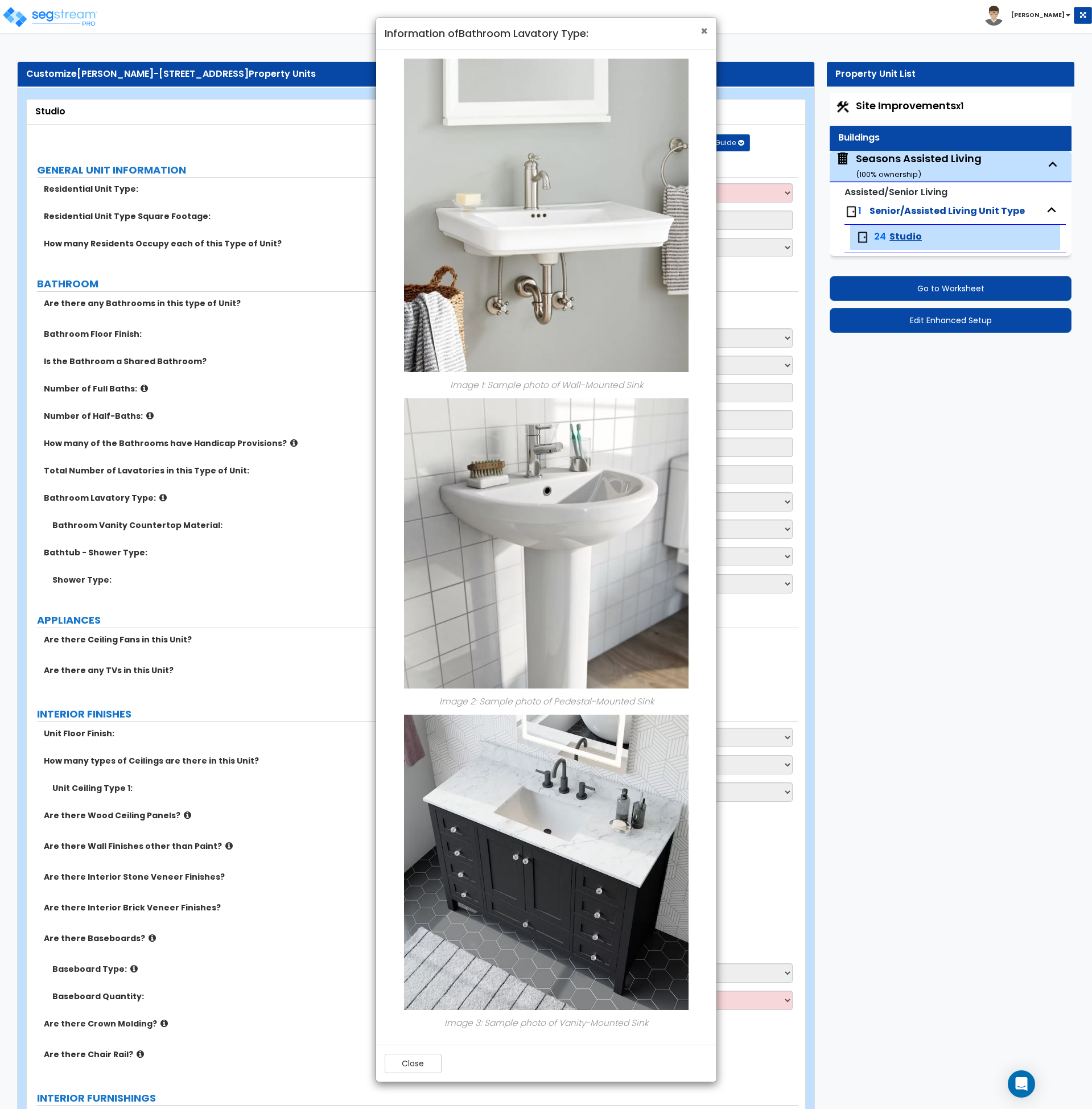
click at [705, 28] on span "×" at bounding box center [704, 31] width 7 height 16
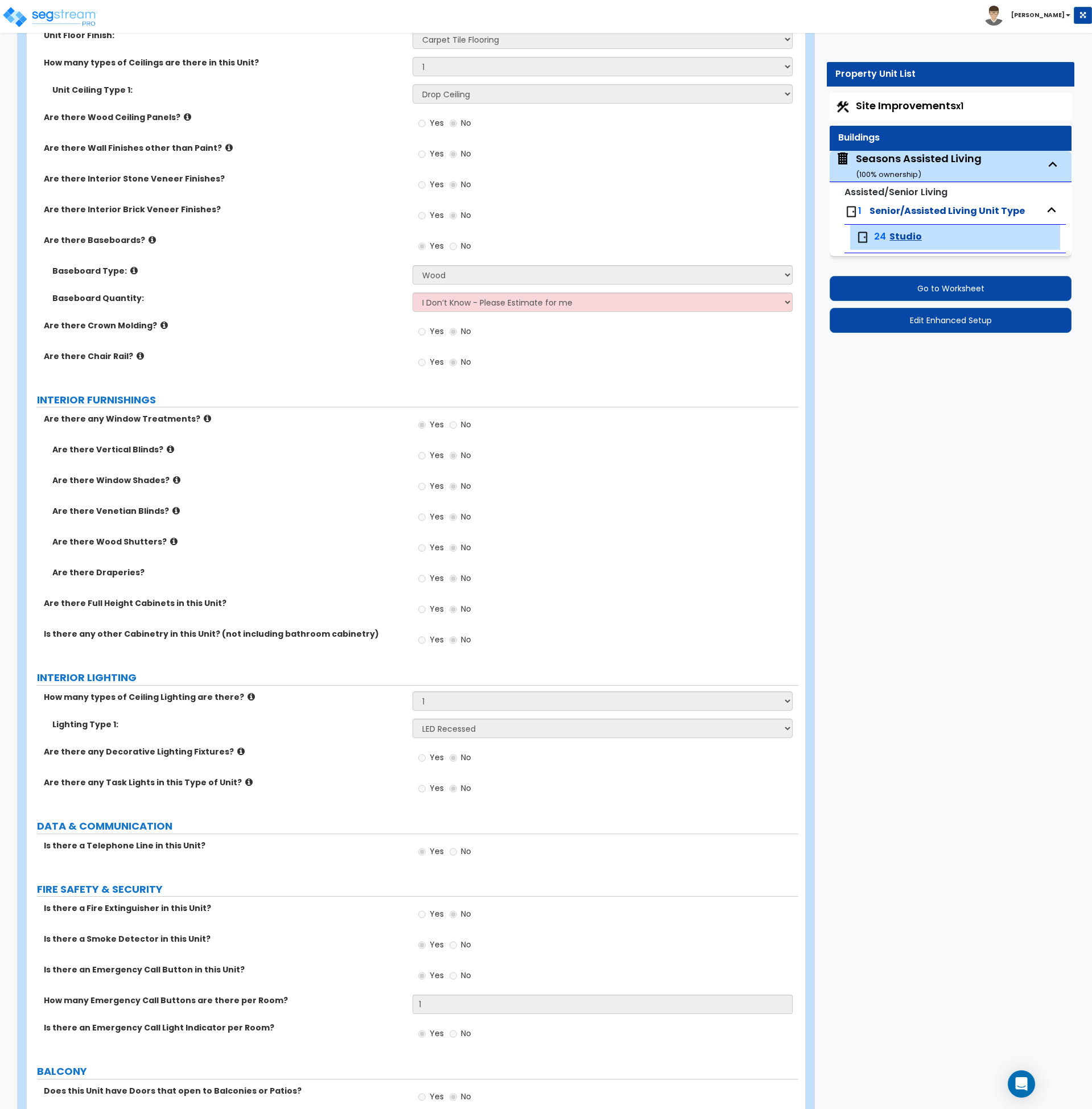
scroll to position [699, 0]
click at [204, 416] on icon at bounding box center [207, 418] width 7 height 8
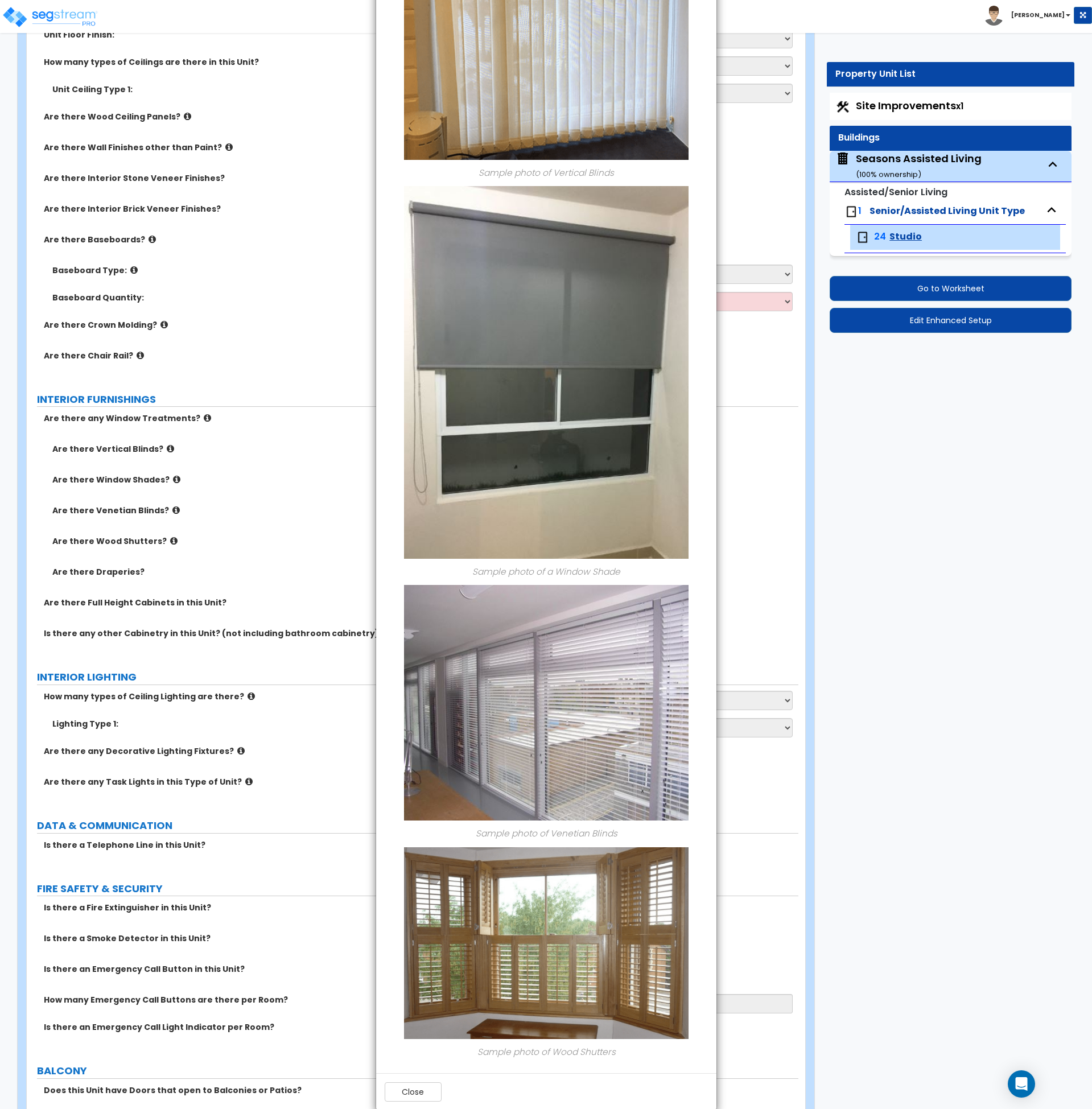
scroll to position [236, 0]
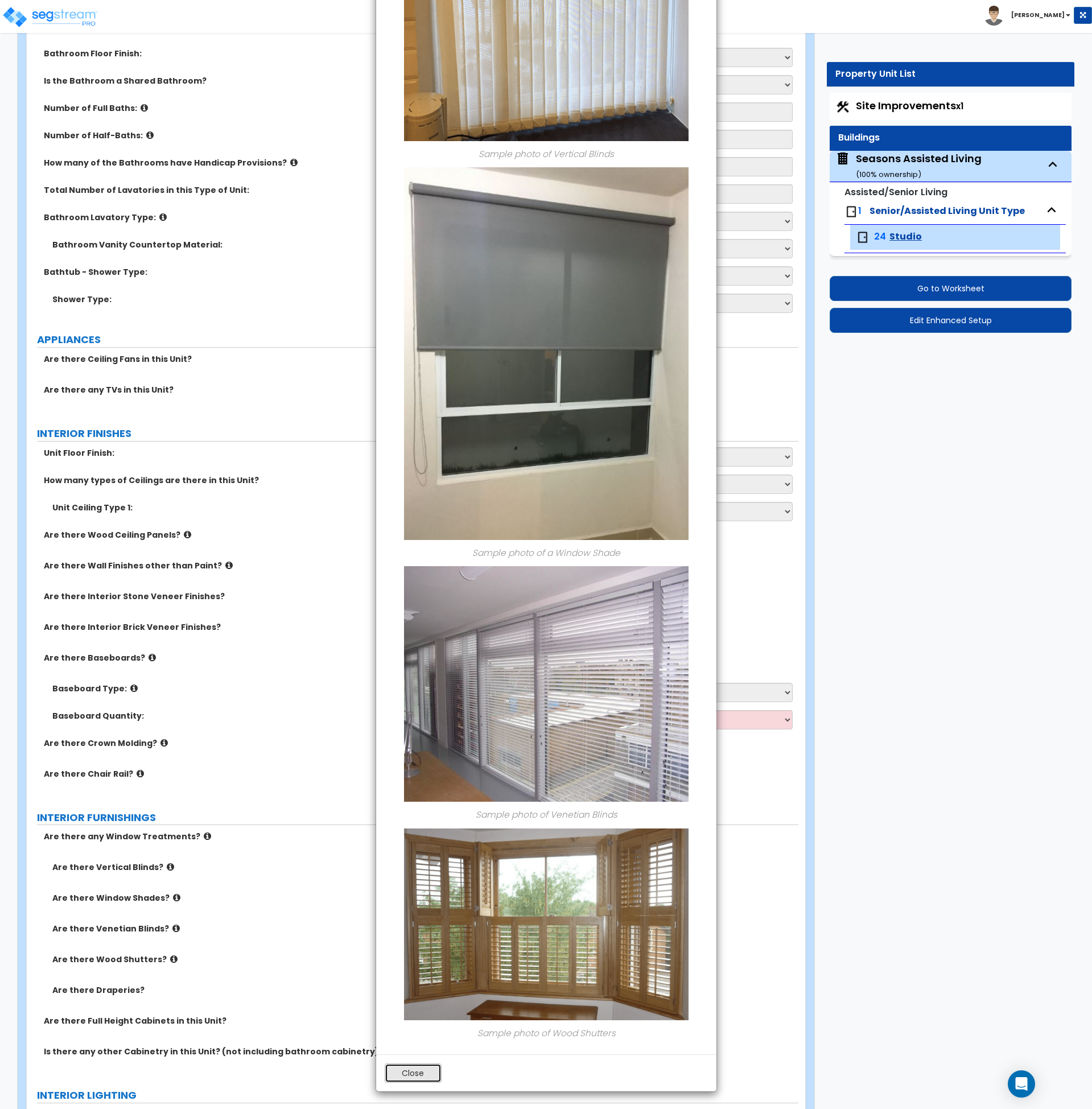
click at [417, 1070] on button "Close" at bounding box center [412, 1074] width 57 height 20
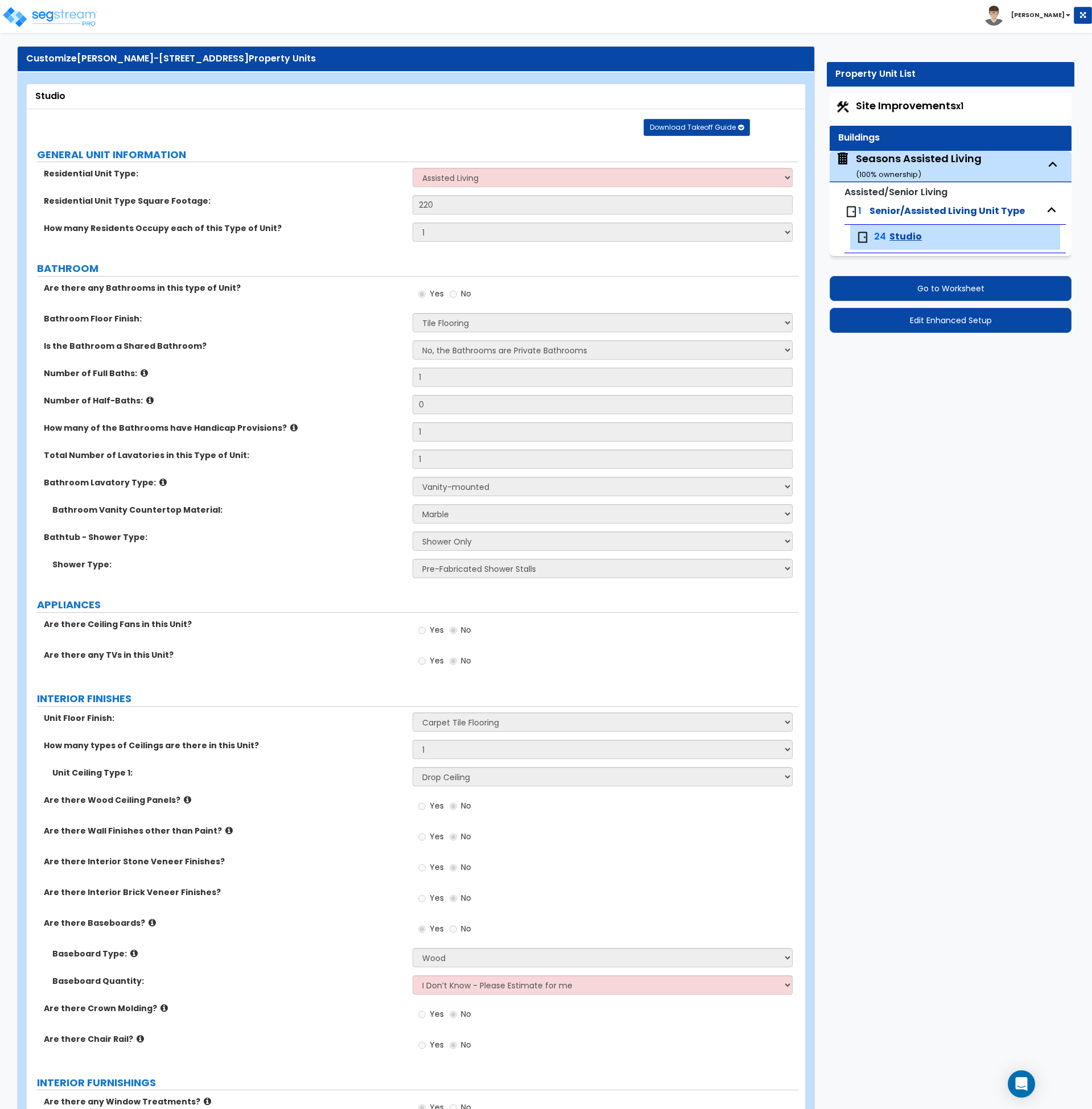
scroll to position [0, 0]
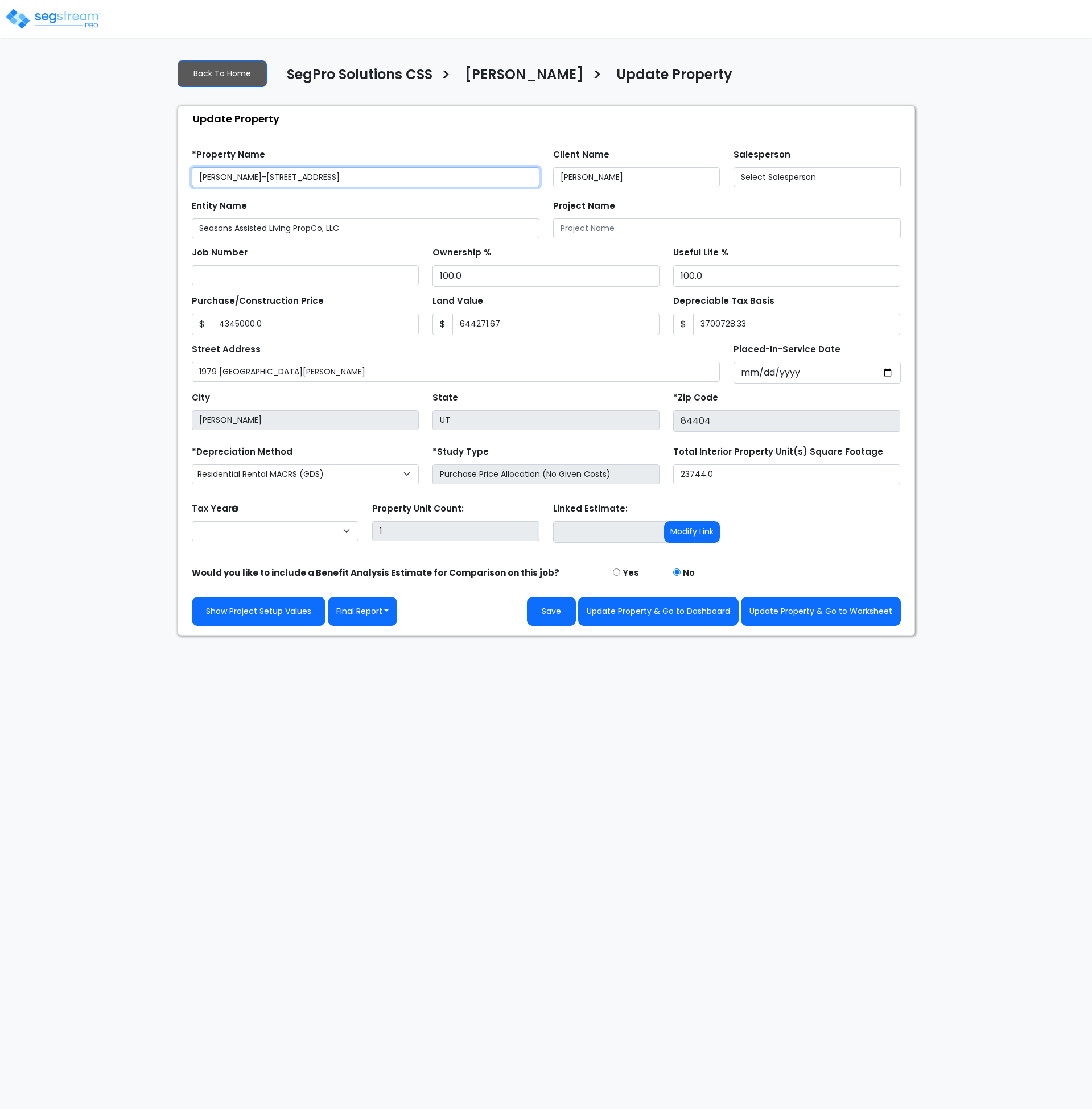
type input "4,345,000.0"
type input "644,271.67"
type input "3,700,728.33"
select select "2025"
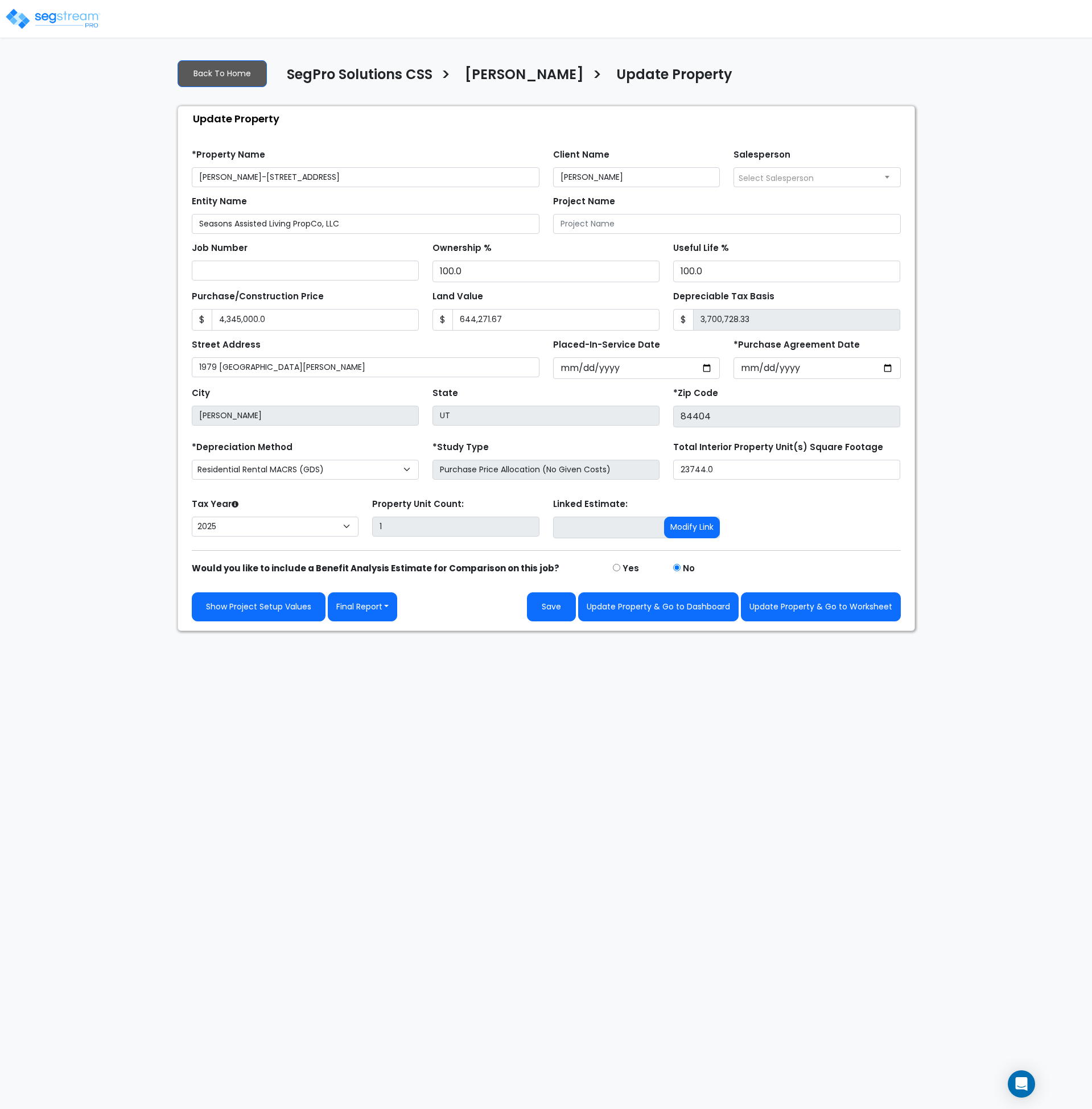
click at [786, 536] on div "Tax Year Please Enter The Placed In Service Date First. 2026 2025 Prior Years D…" at bounding box center [546, 518] width 723 height 45
